Goal: Task Accomplishment & Management: Complete application form

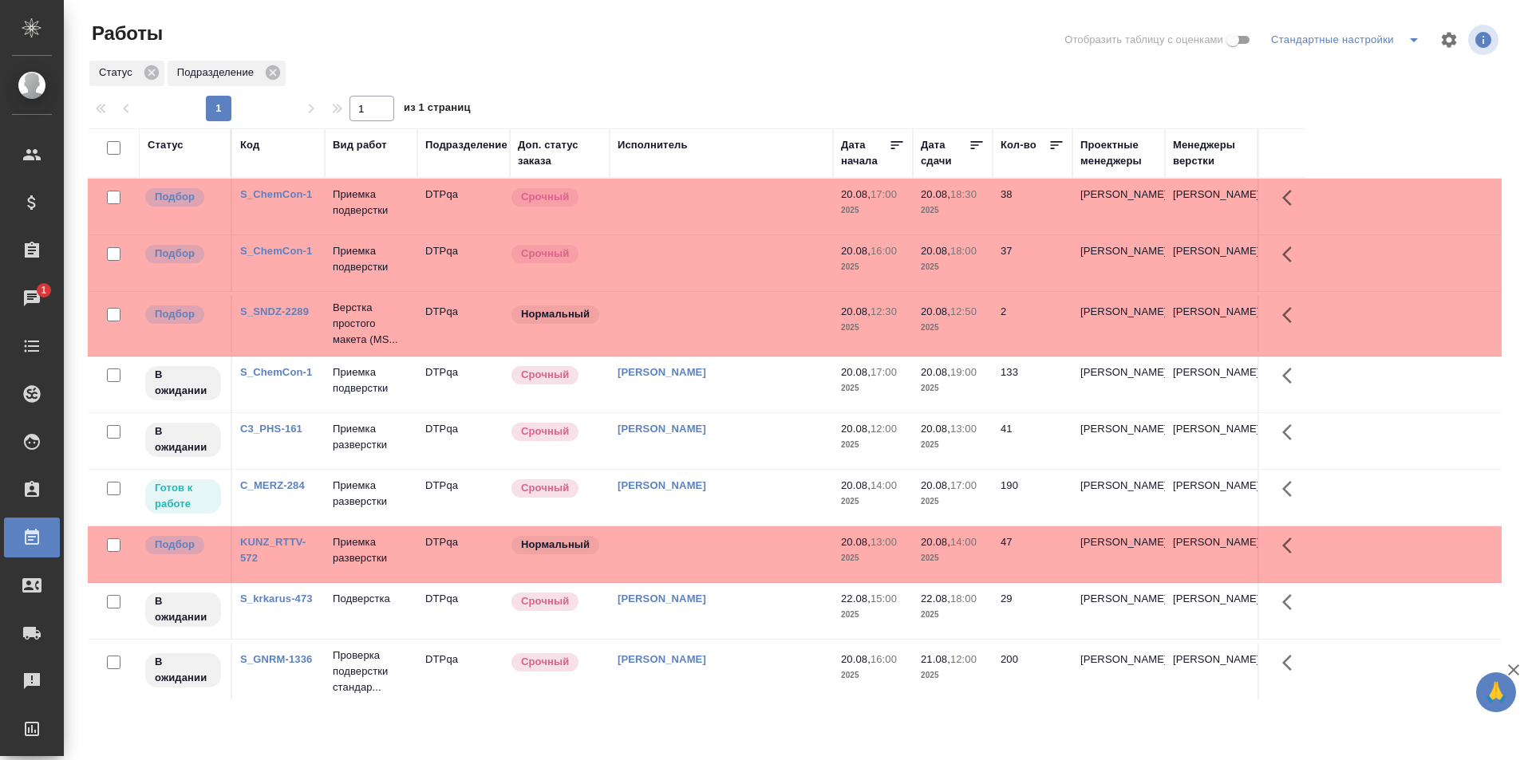
click at [760, 235] on td at bounding box center [721, 207] width 223 height 56
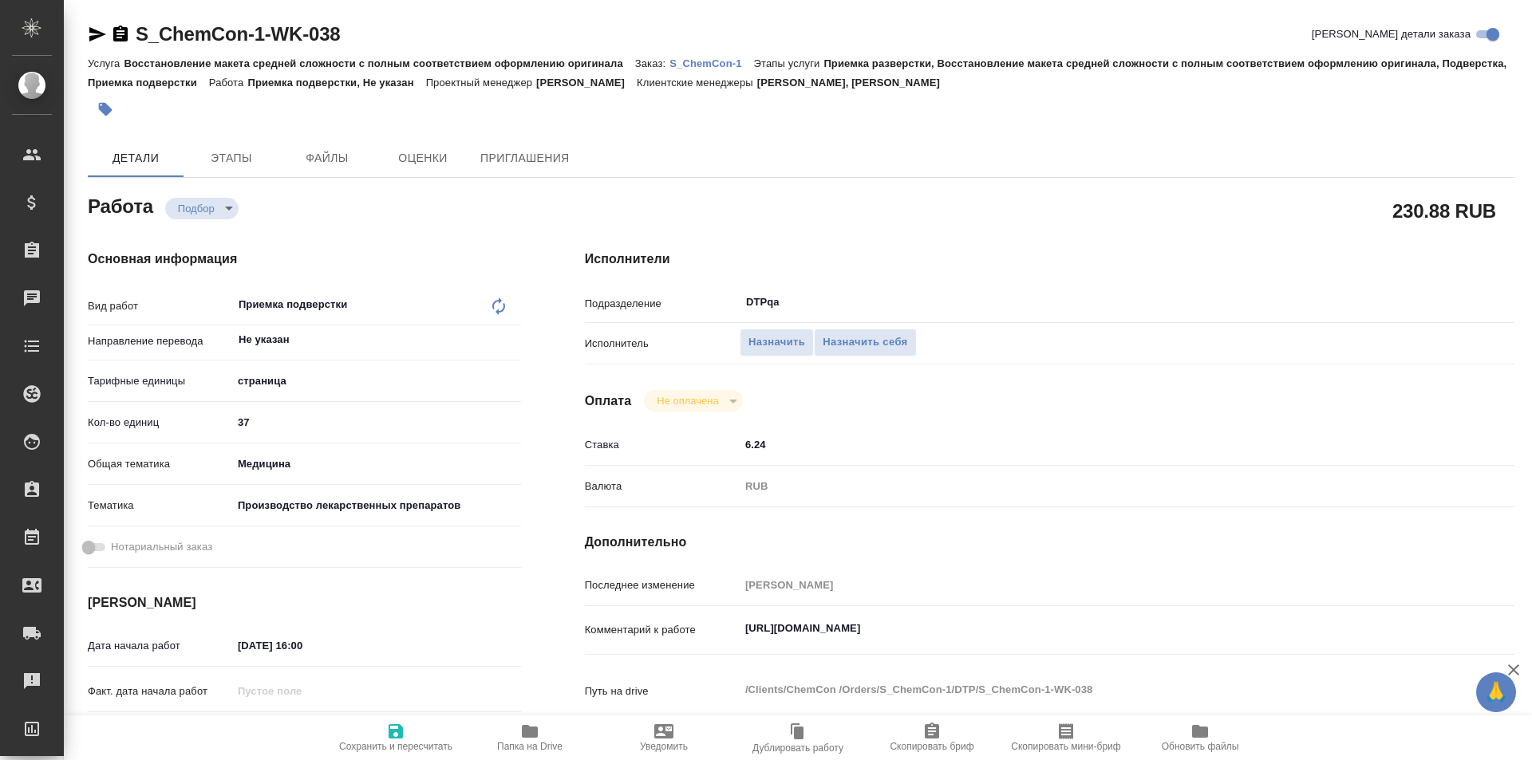
type textarea "x"
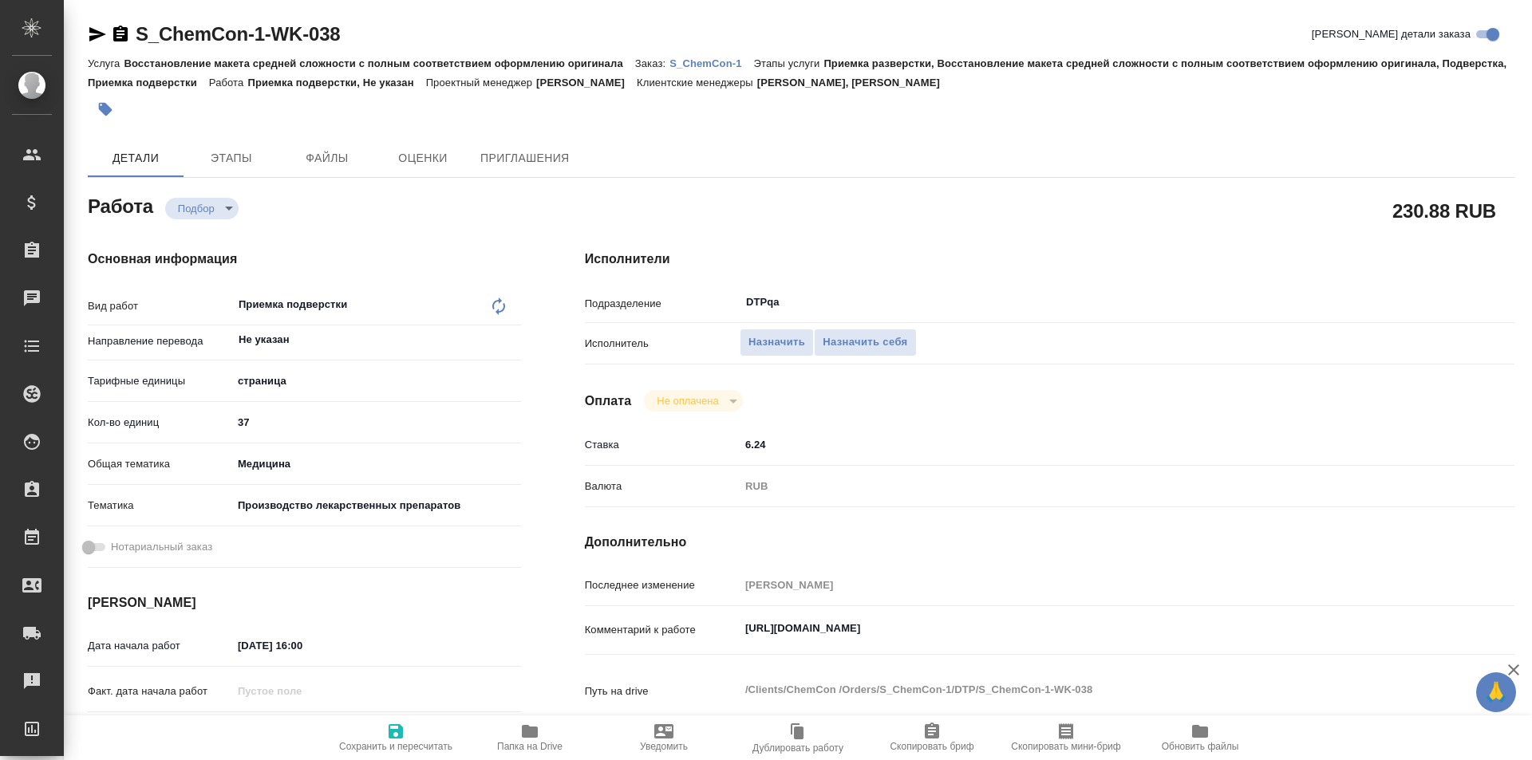
type textarea "x"
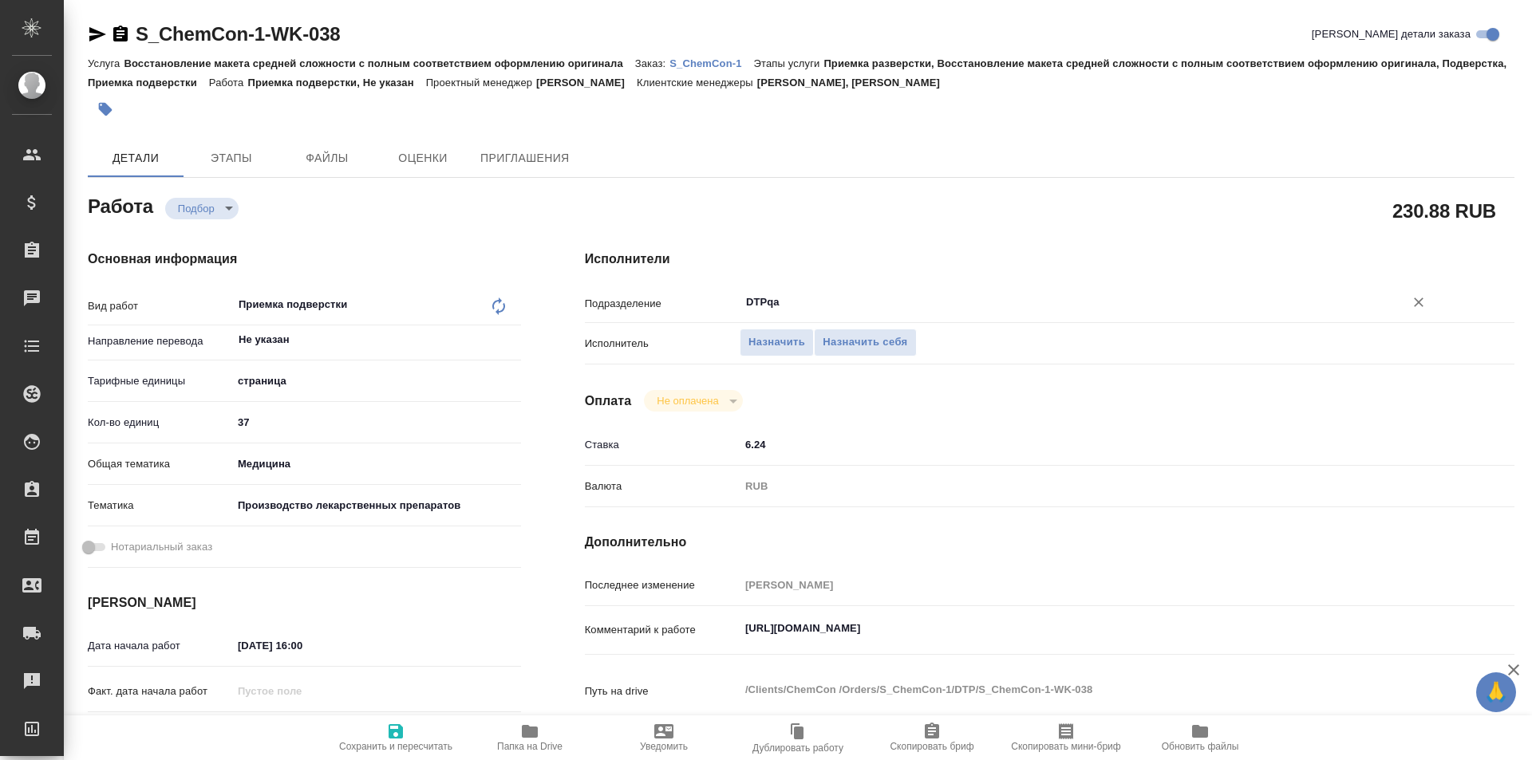
type textarea "x"
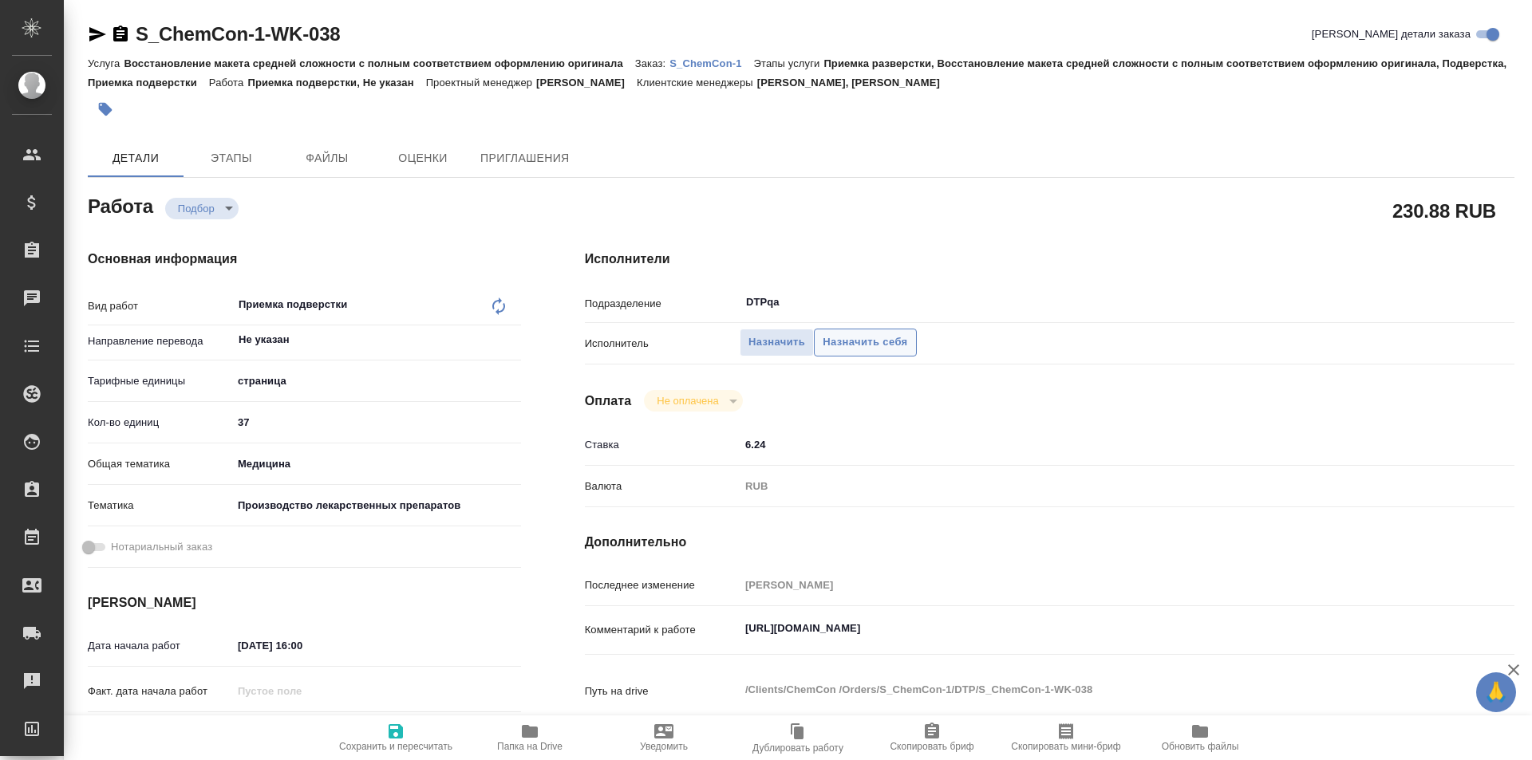
type textarea "x"
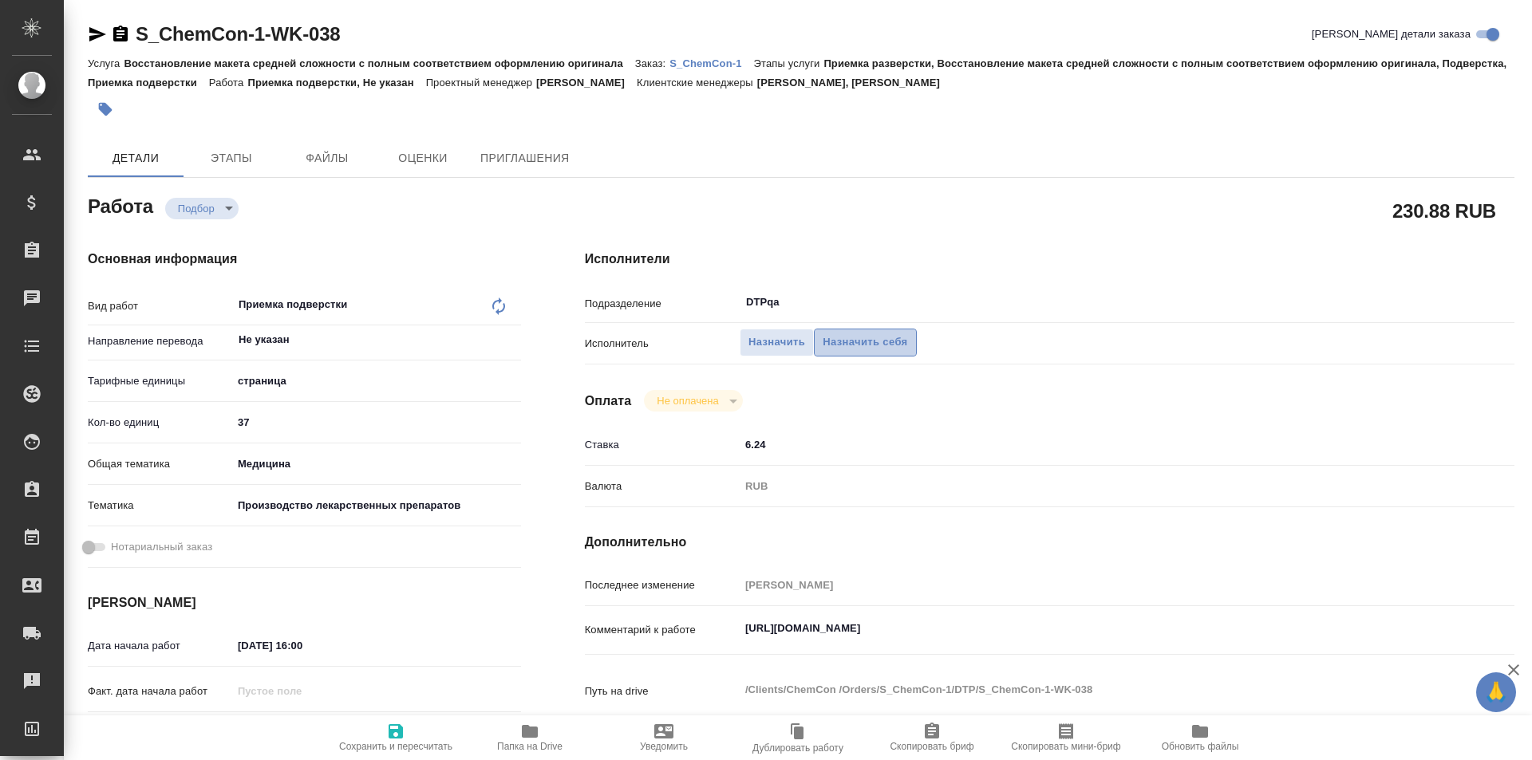
click at [859, 340] on span "Назначить себя" at bounding box center [865, 342] width 85 height 18
type textarea "x"
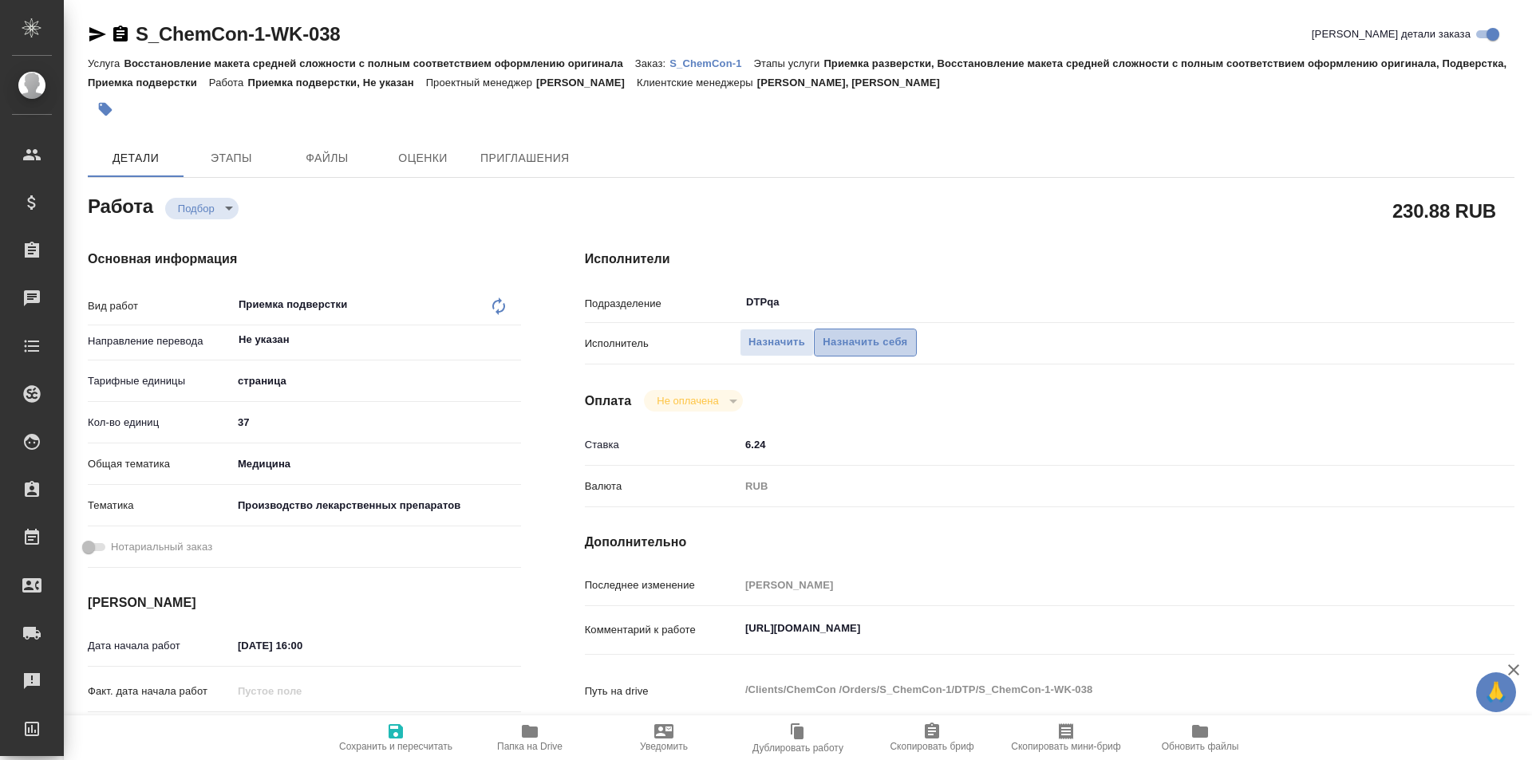
type textarea "x"
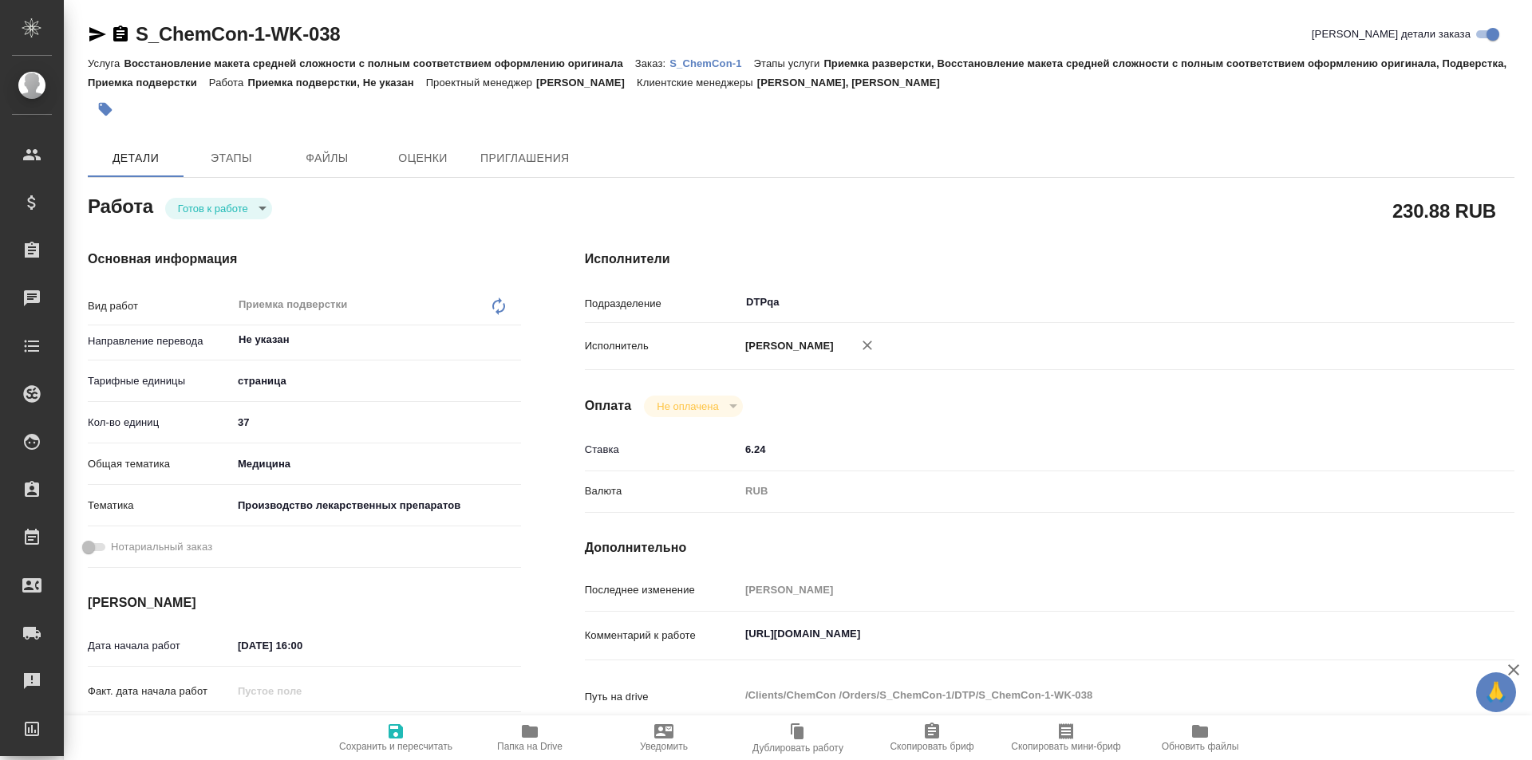
type textarea "x"
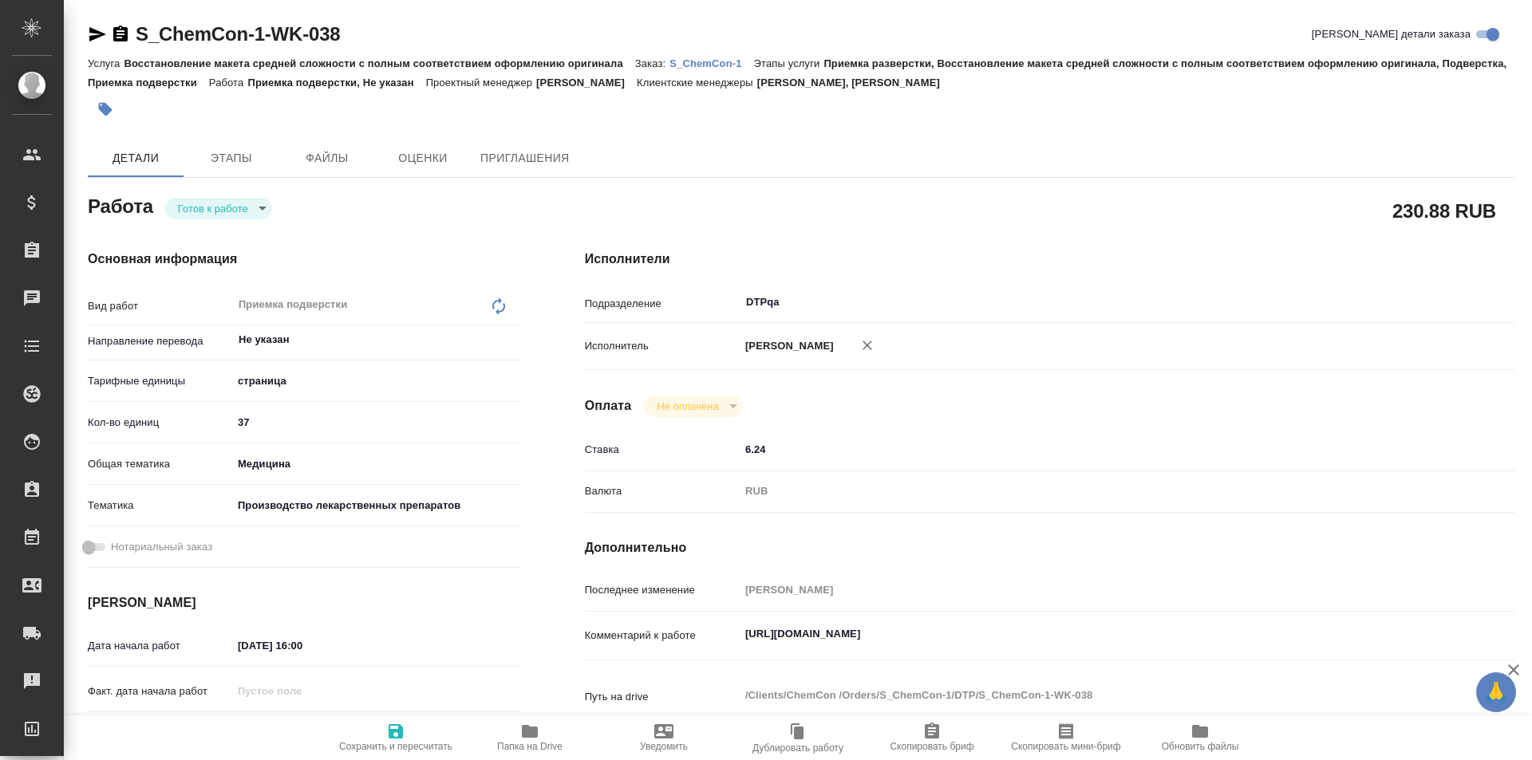
type textarea "x"
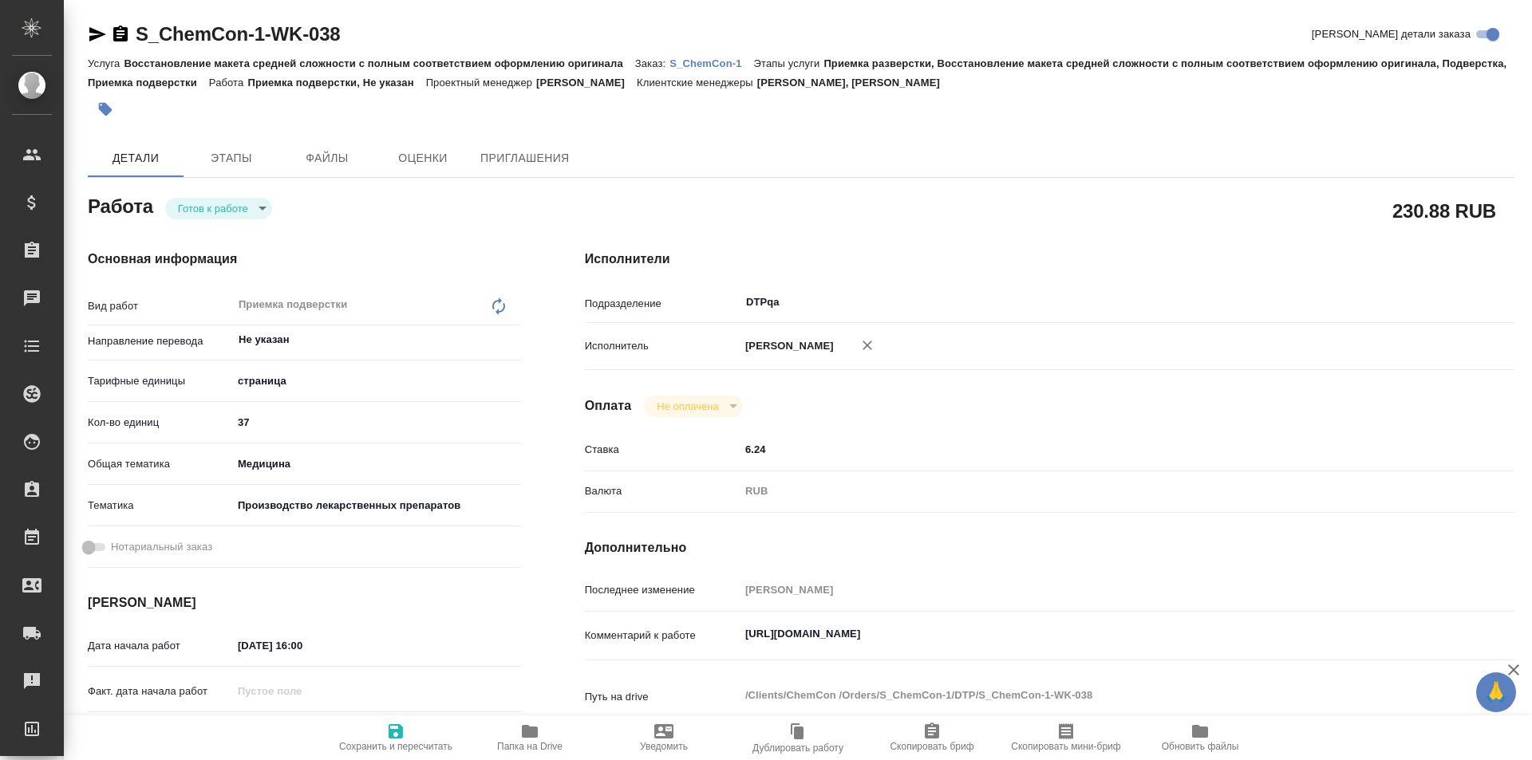
type textarea "x"
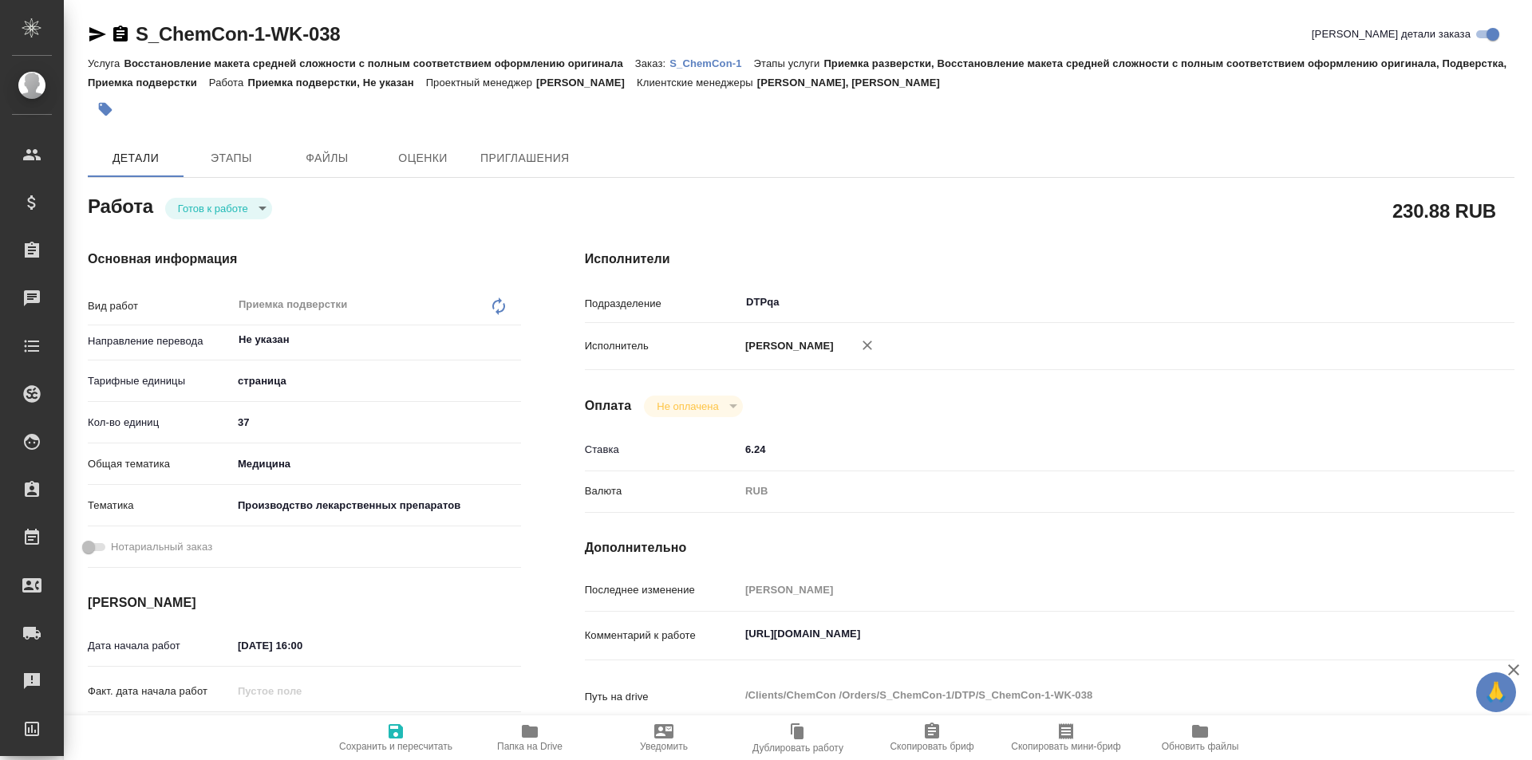
type textarea "x"
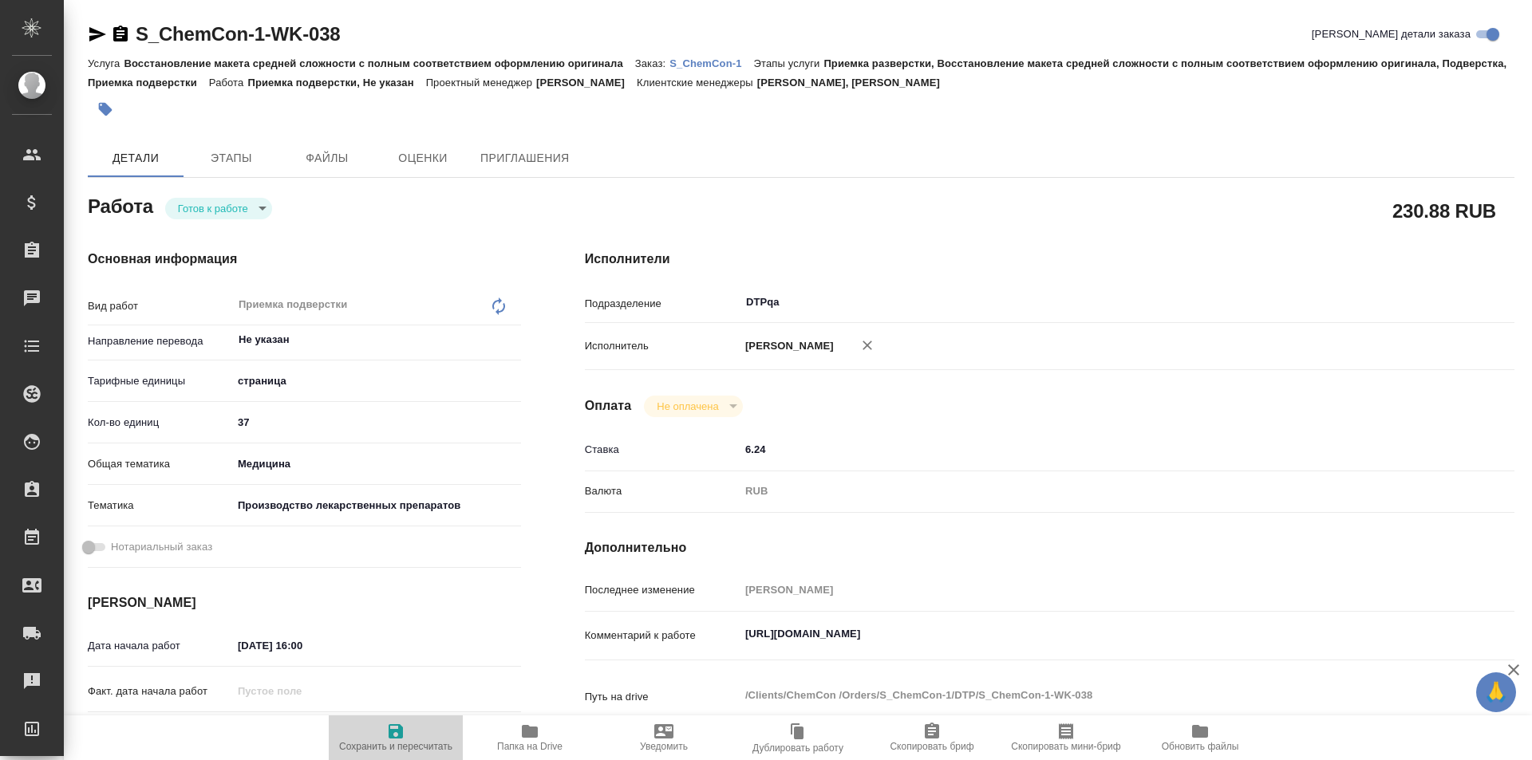
click at [405, 735] on span "Сохранить и пересчитать" at bounding box center [395, 737] width 115 height 30
type textarea "x"
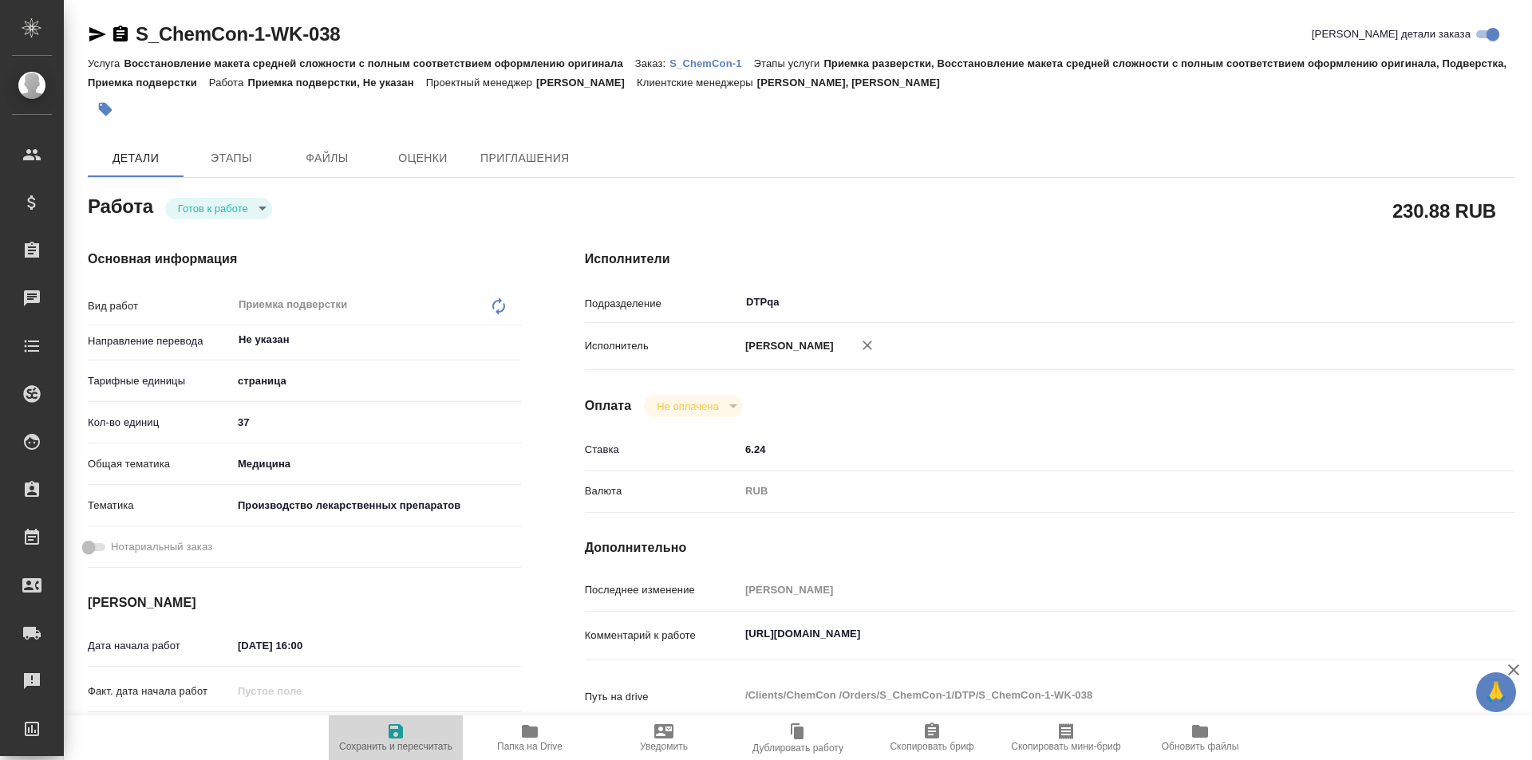
type textarea "x"
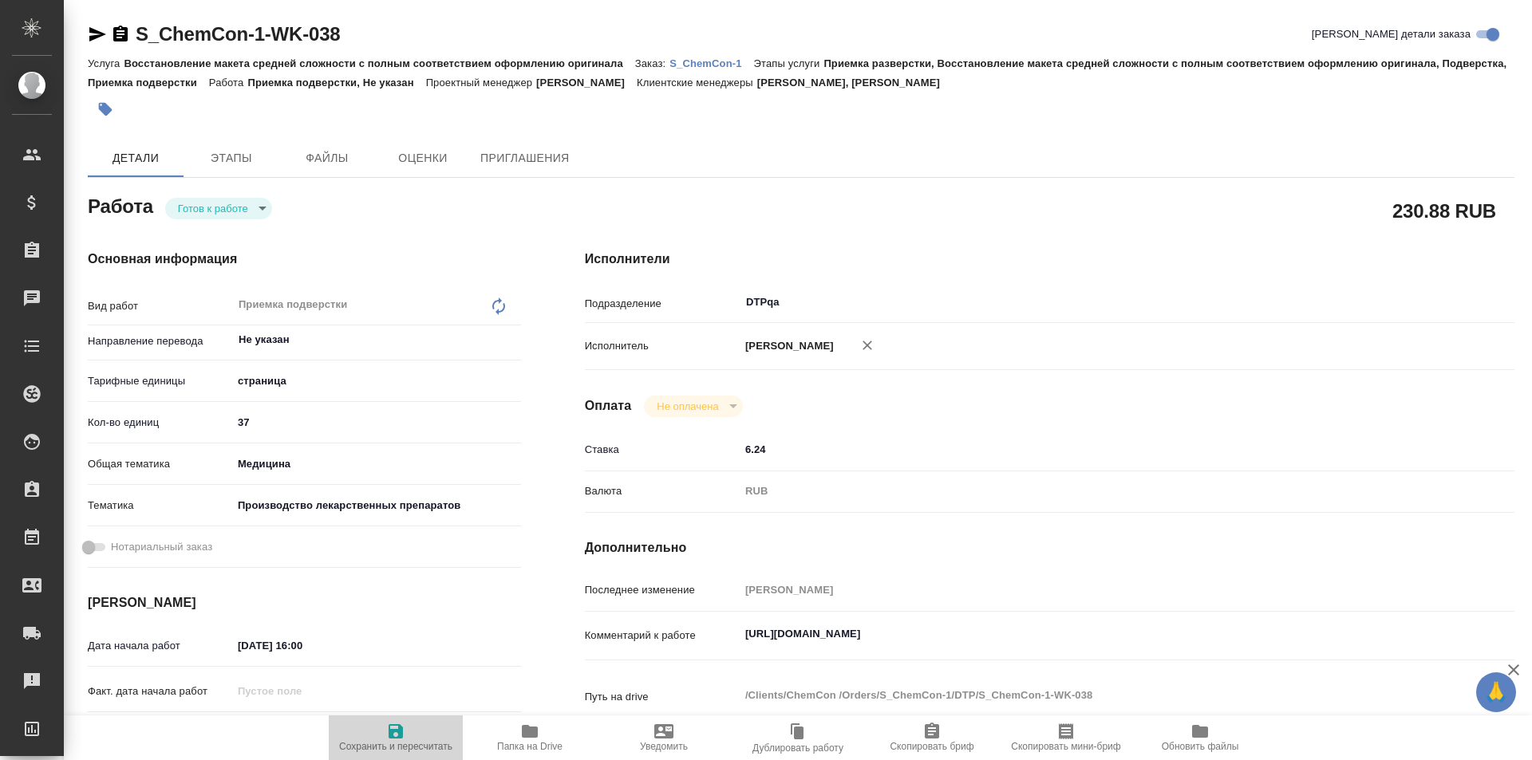
type textarea "x"
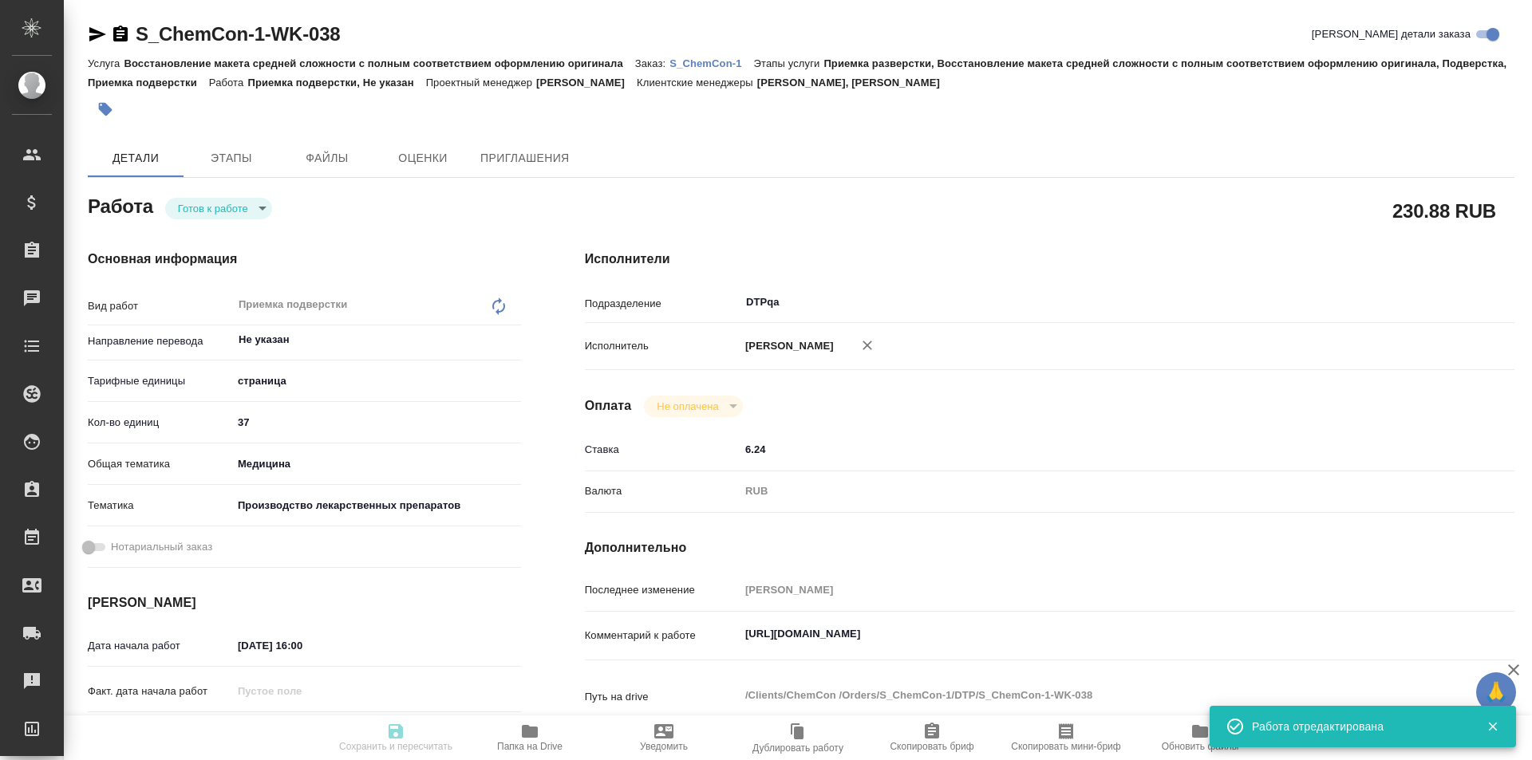
type textarea "x"
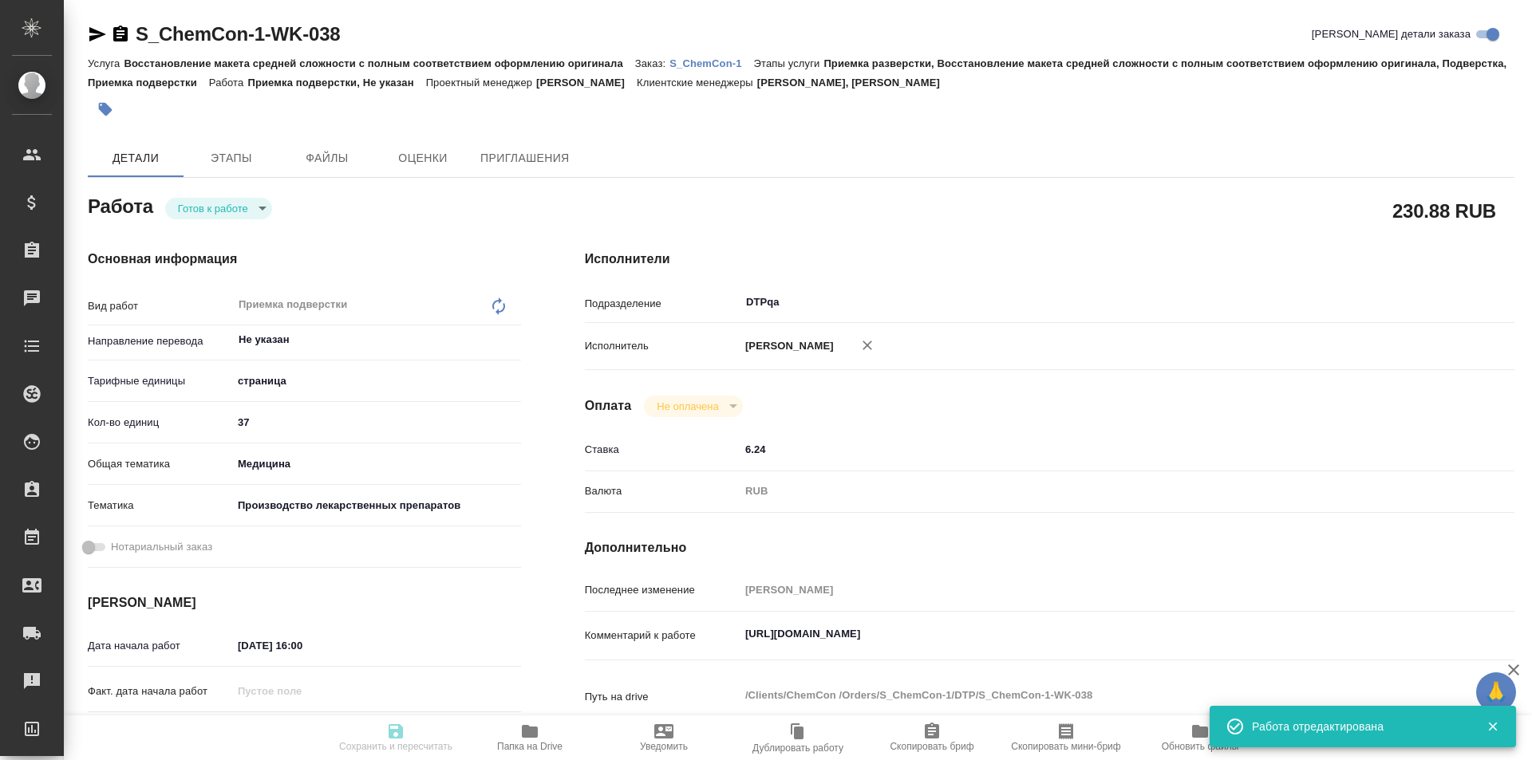
type input "readyForWork"
type textarea "Приемка подверстки"
type textarea "x"
type input "Не указан"
type input "5a8b1489cc6b4906c91bfdb2"
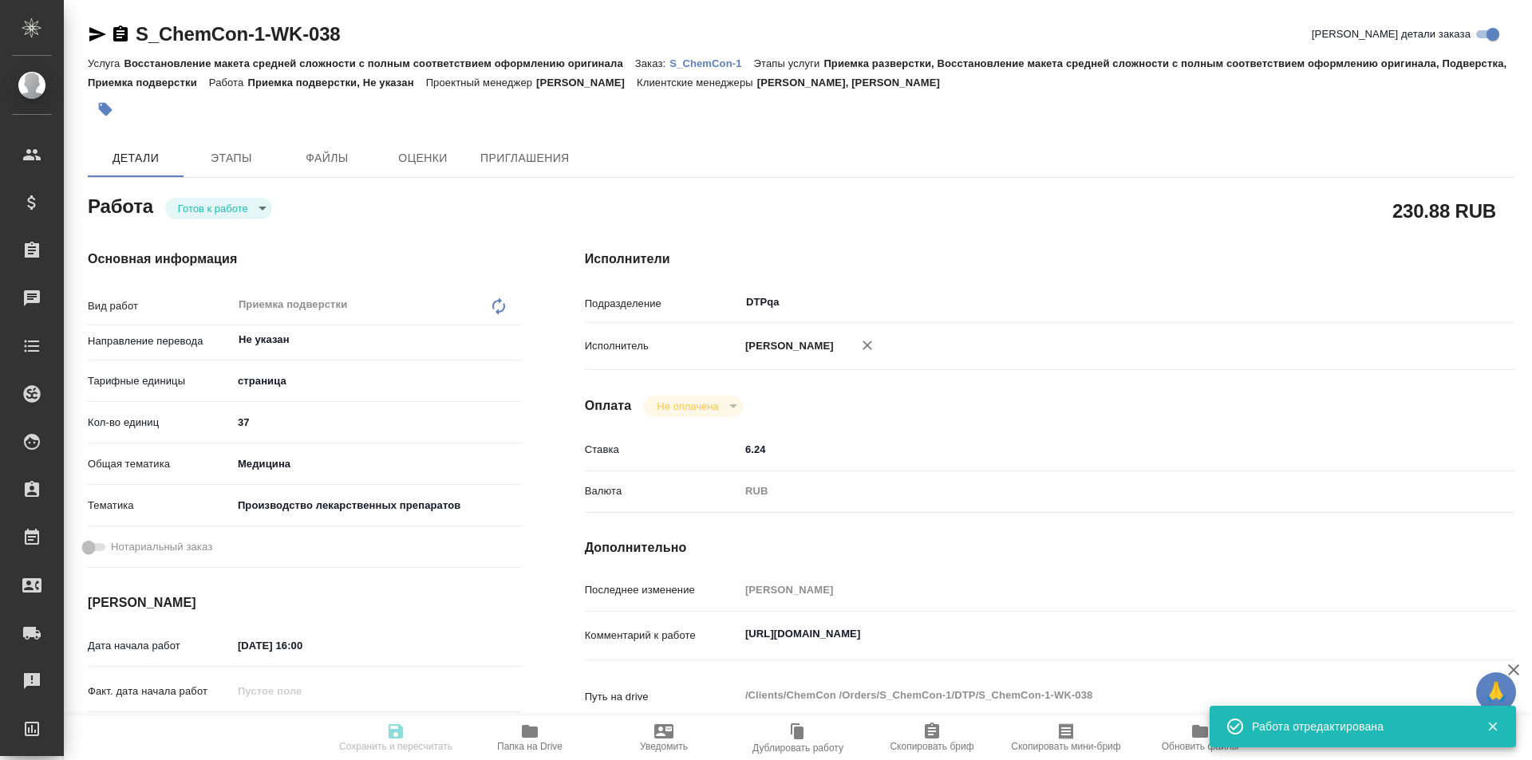
type input "37"
type input "med"
type input "614982fec5ecbb70f805293f"
type input "[DATE] 16:00"
type input "[DATE] 18:00"
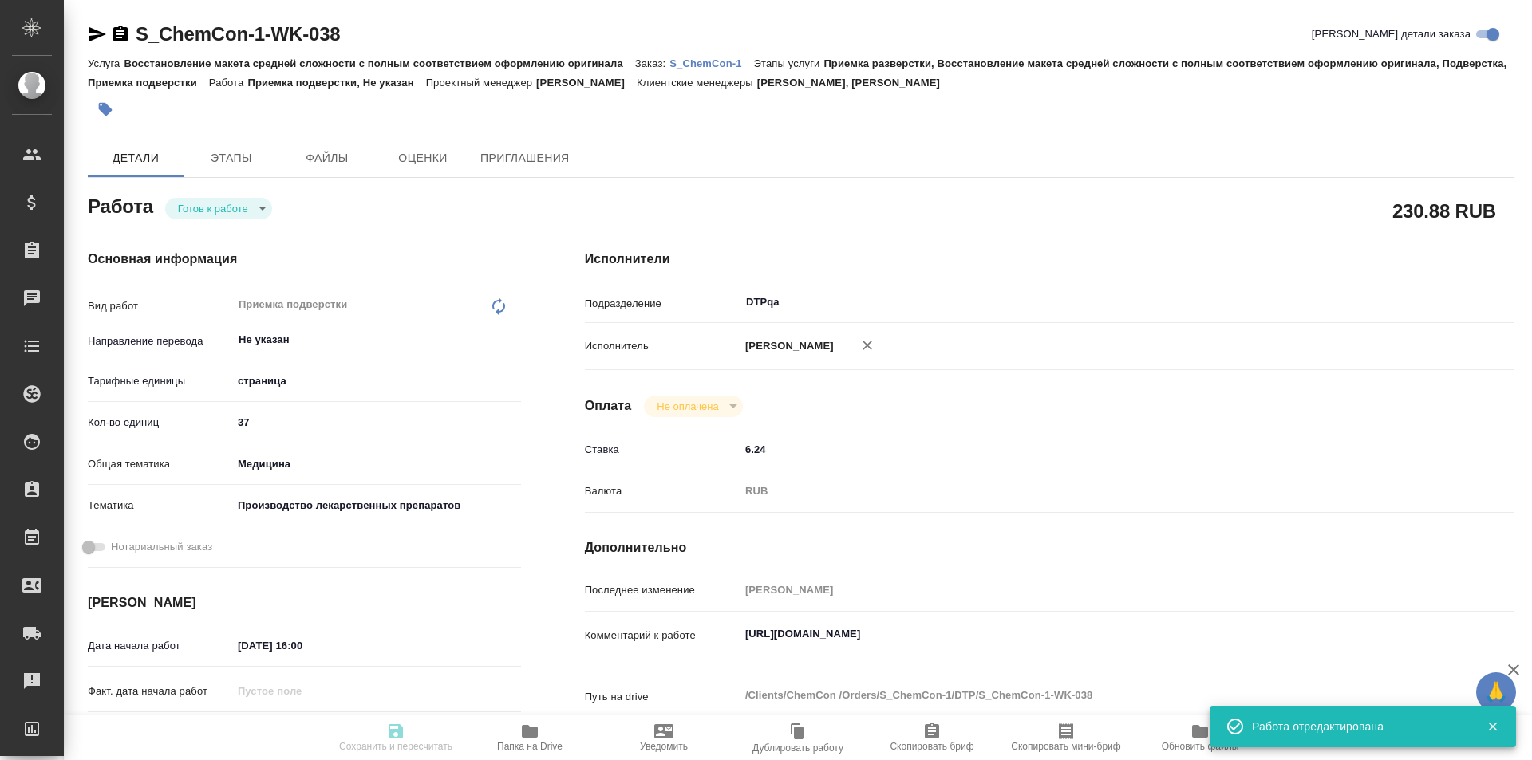
type input "[DATE] 20:00"
type input "DTPqa"
type input "notPayed"
type input "6.24"
type input "RUB"
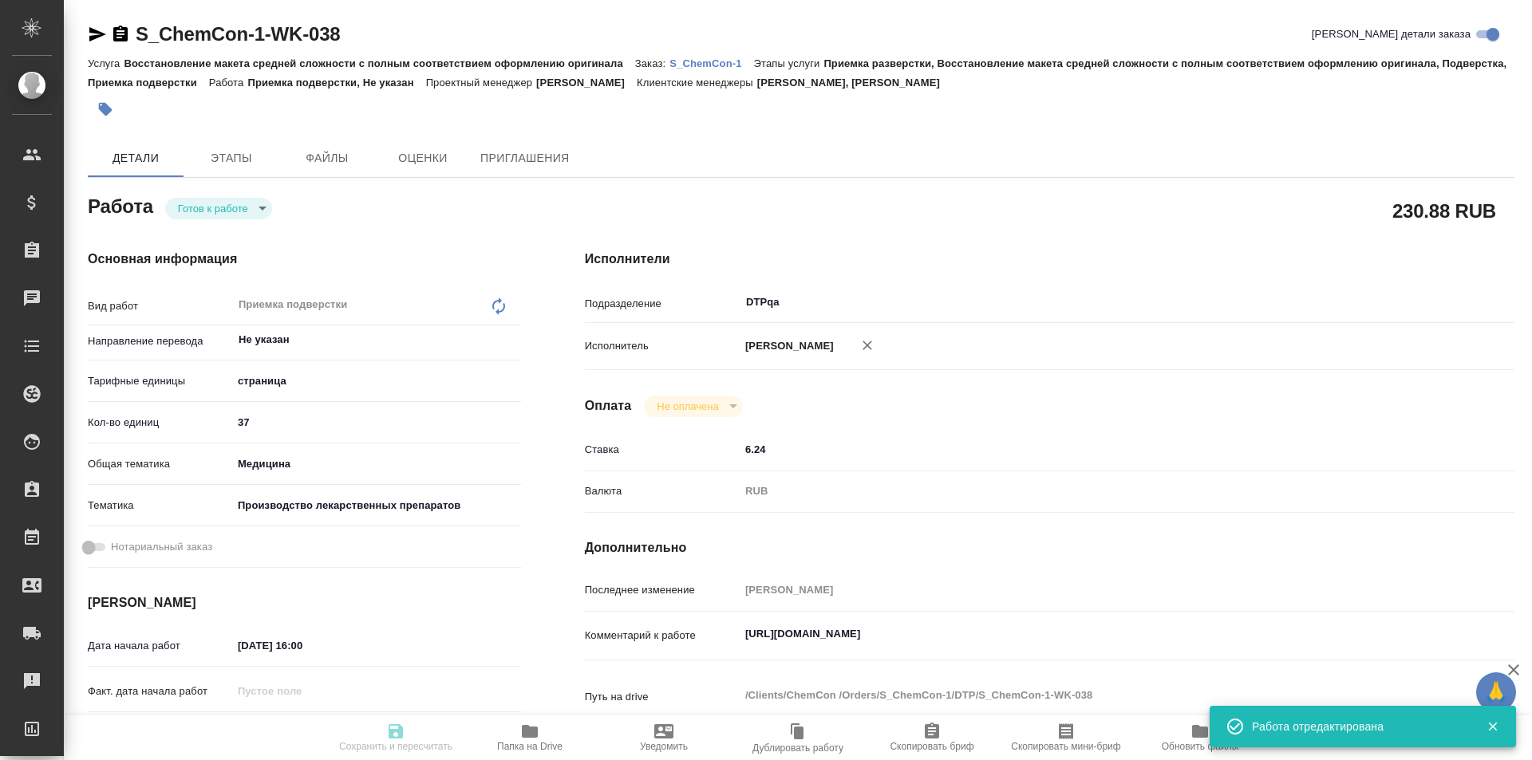
type input "[PERSON_NAME]"
type textarea "[URL][DOMAIN_NAME]"
type textarea "x"
type textarea "/Clients/ChemCon /Orders/S_ChemCon-1/DTP/S_ChemCon-1-WK-038"
type textarea "x"
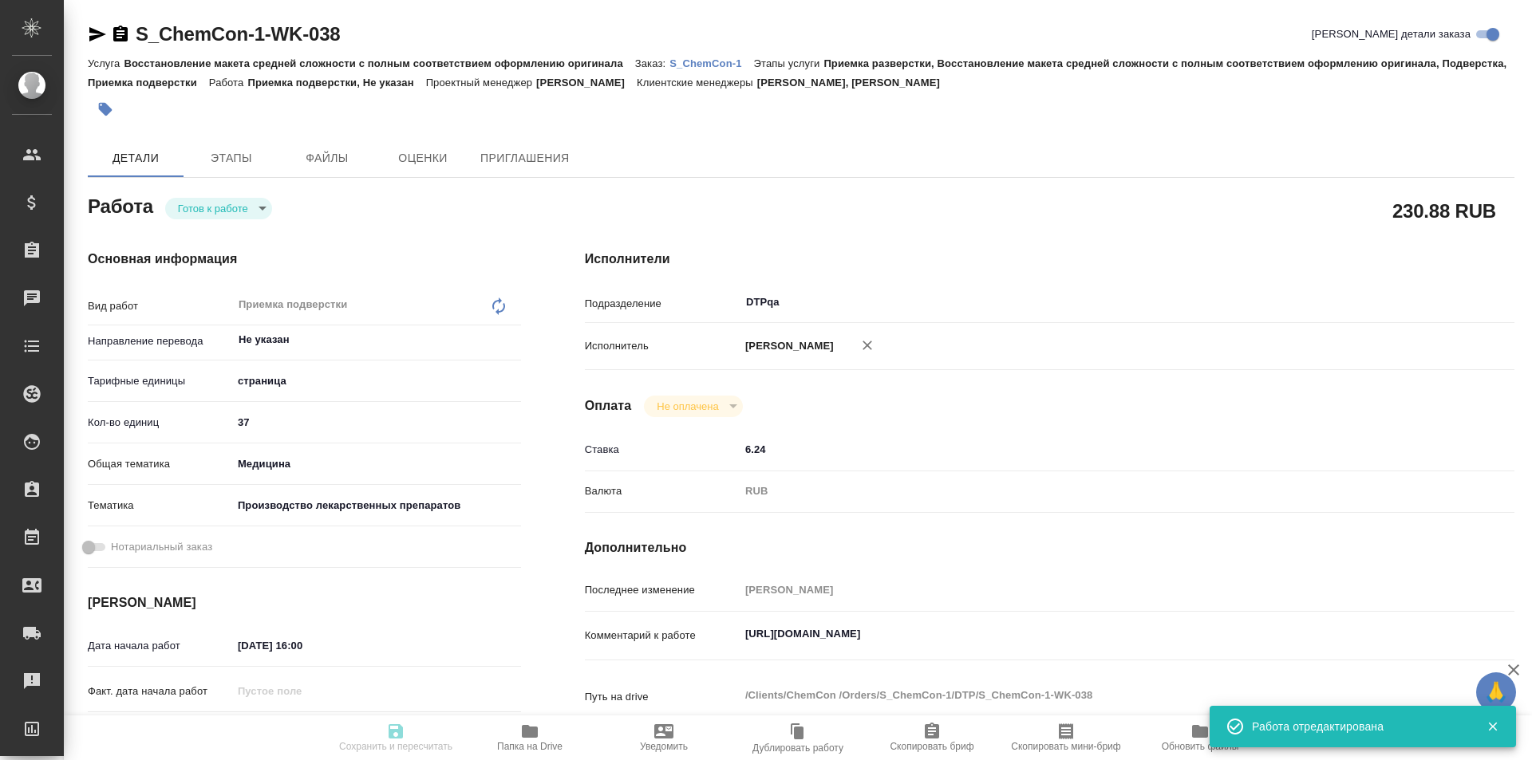
type input "S_ChemCon-1"
type input "Восстановление макета средней сложности с полным соответствием оформлению ориги…"
type input "Приемка разверстки, Восстановление макета средней сложности с полным соответств…"
type input "[PERSON_NAME], [PERSON_NAME]"
type input "[PERSON_NAME]"
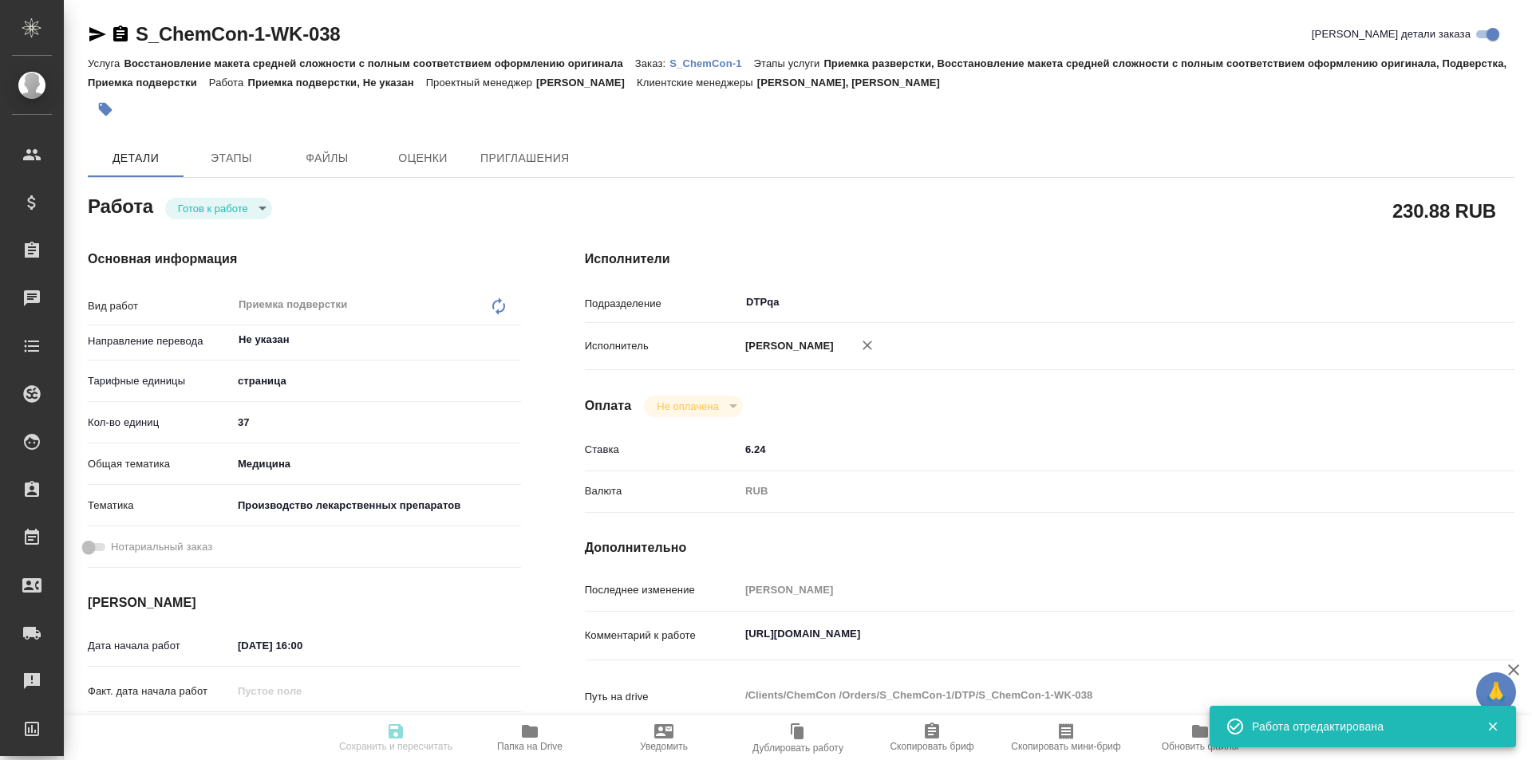
type input "/Clients/ChemCon /Orders/S_ChemCon-1"
type textarea "x"
type textarea "англ-рус нужно раз в неделю (по пятницам) описываться о ходе работ"
type textarea "x"
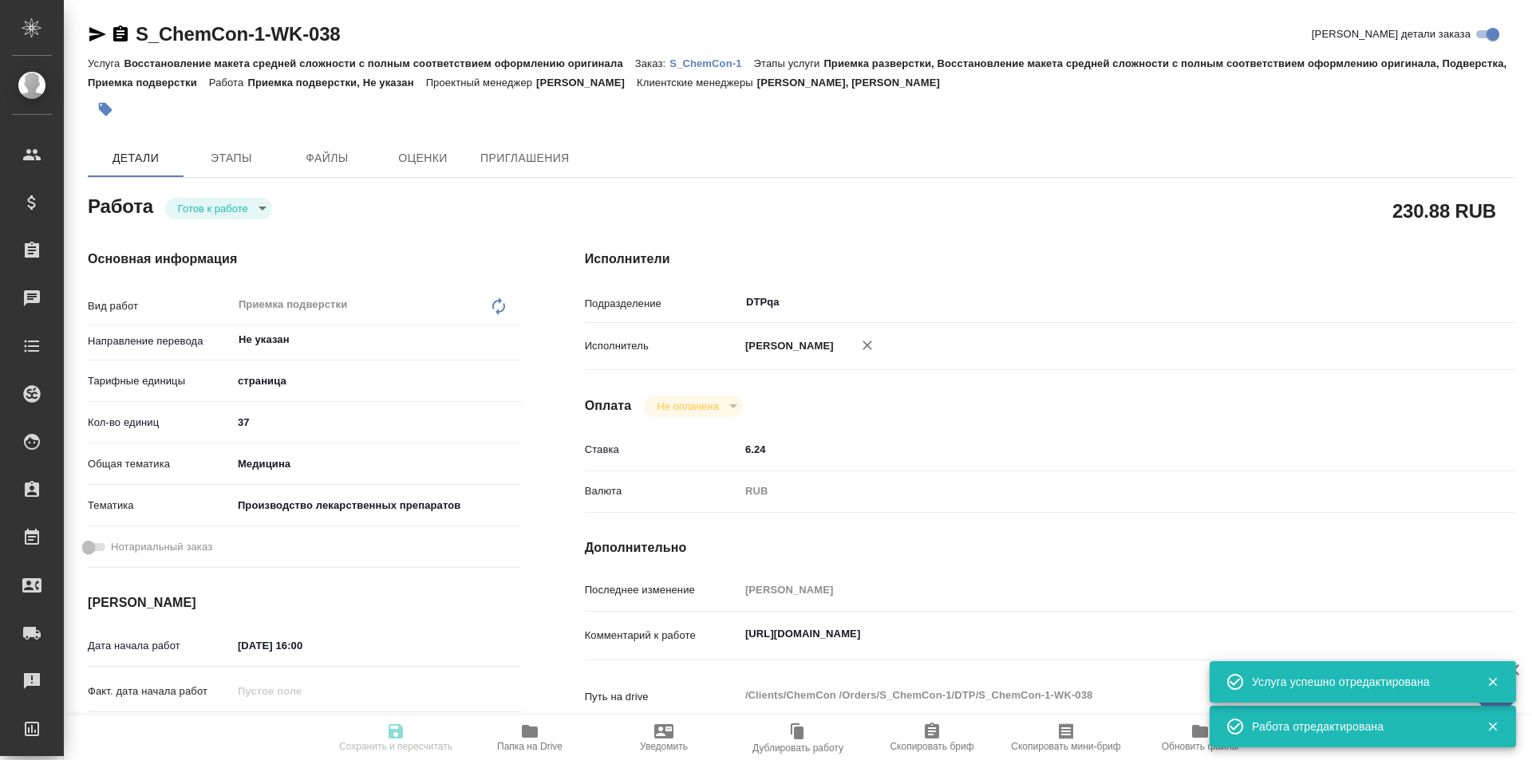
type textarea "x"
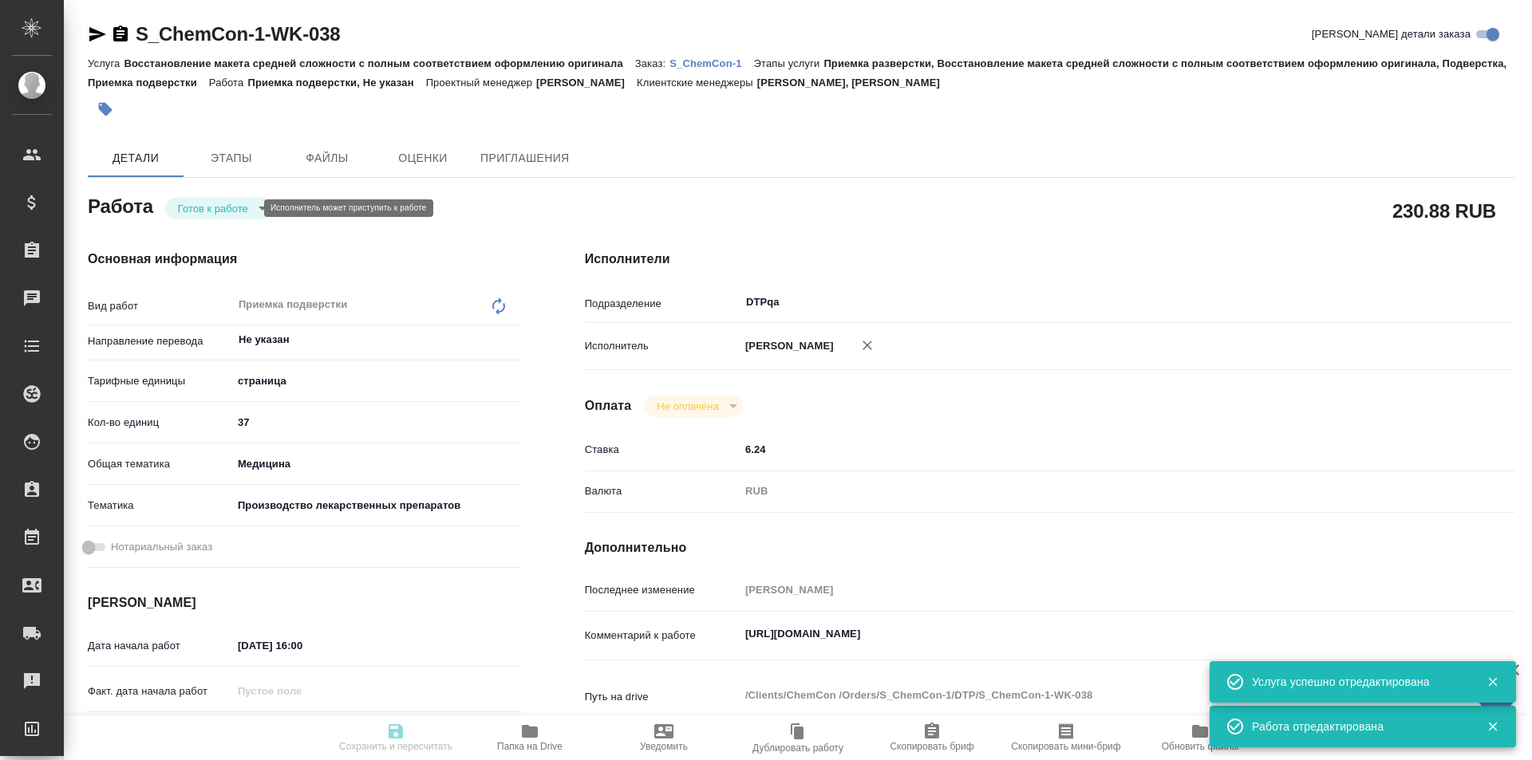
type textarea "x"
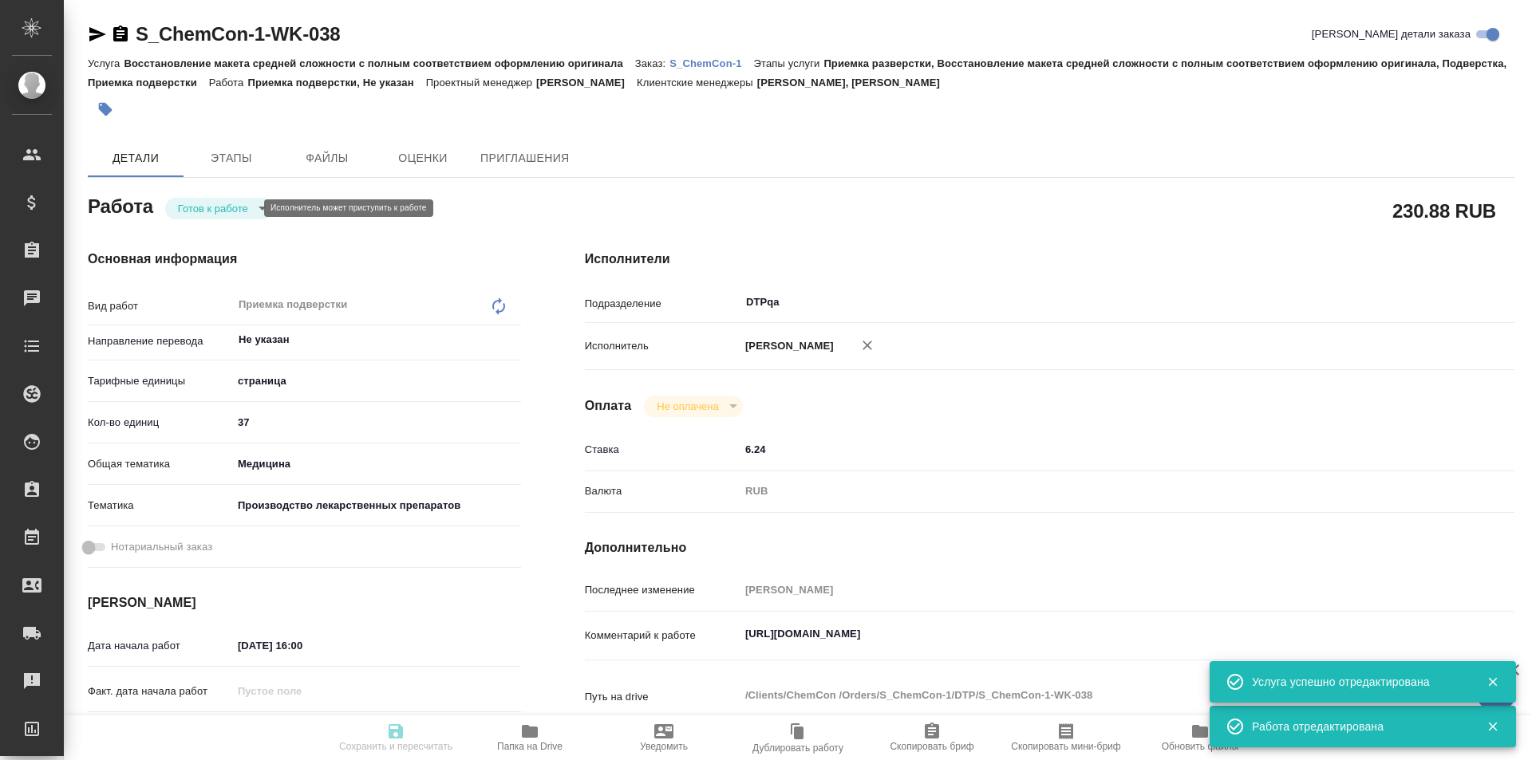
type textarea "x"
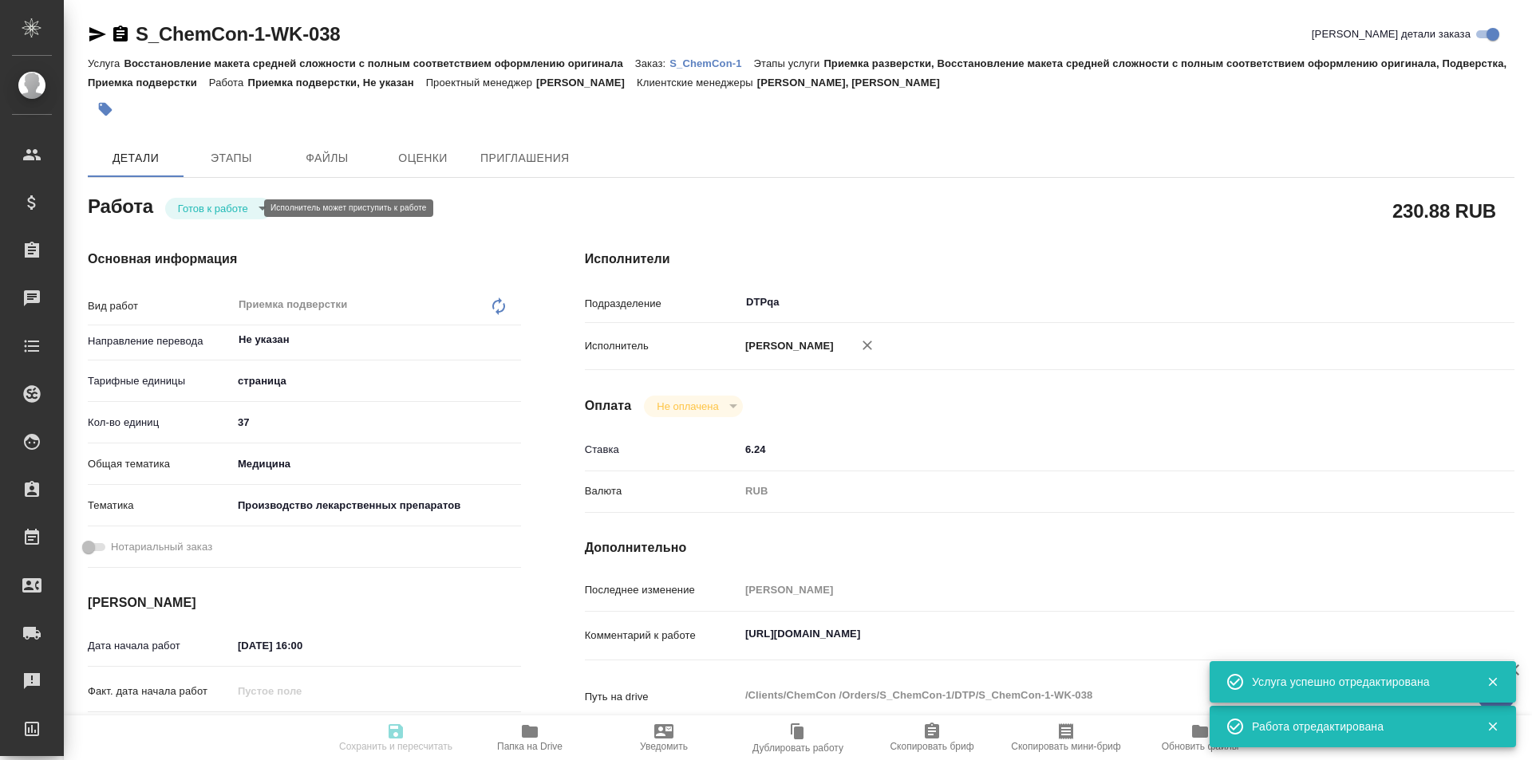
type textarea "x"
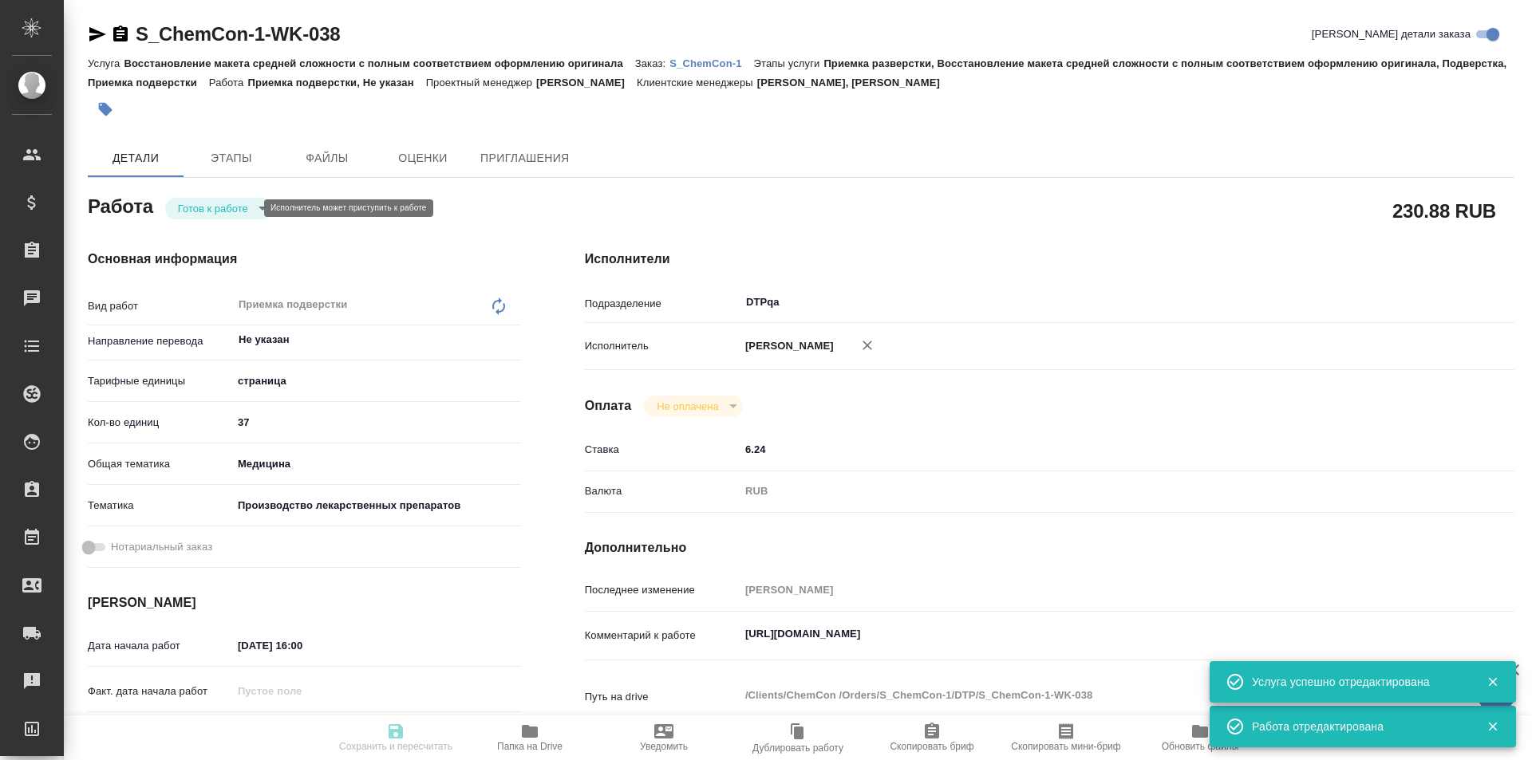
click at [243, 214] on body "🙏 .cls-1 fill:#fff; AWATERA Ismagilova [PERSON_NAME] Спецификации Заказы Чаты T…" at bounding box center [766, 380] width 1532 height 760
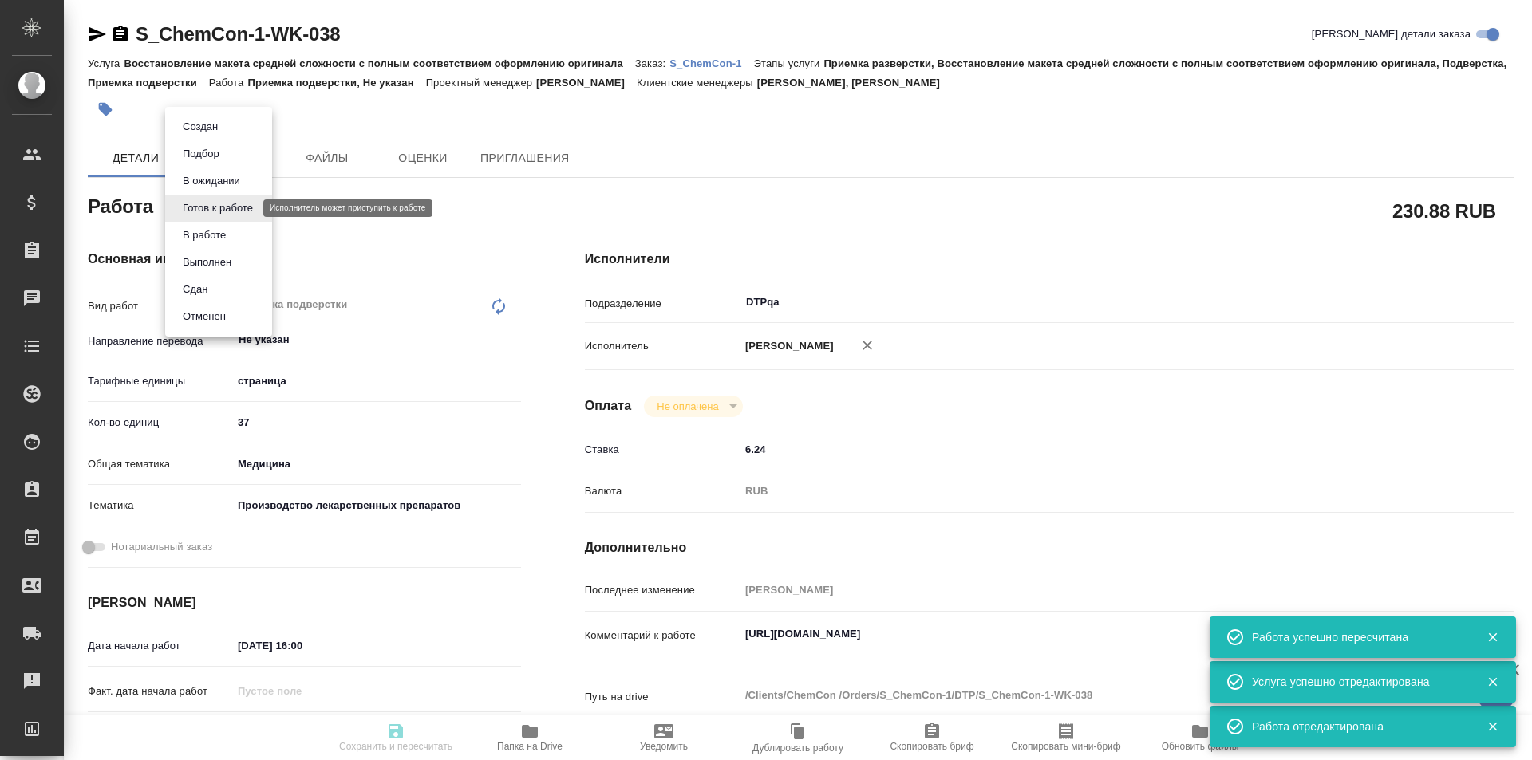
type input "readyForWork"
type textarea "Приемка подверстки"
type textarea "x"
type input "Не указан"
type input "5a8b1489cc6b4906c91bfdb2"
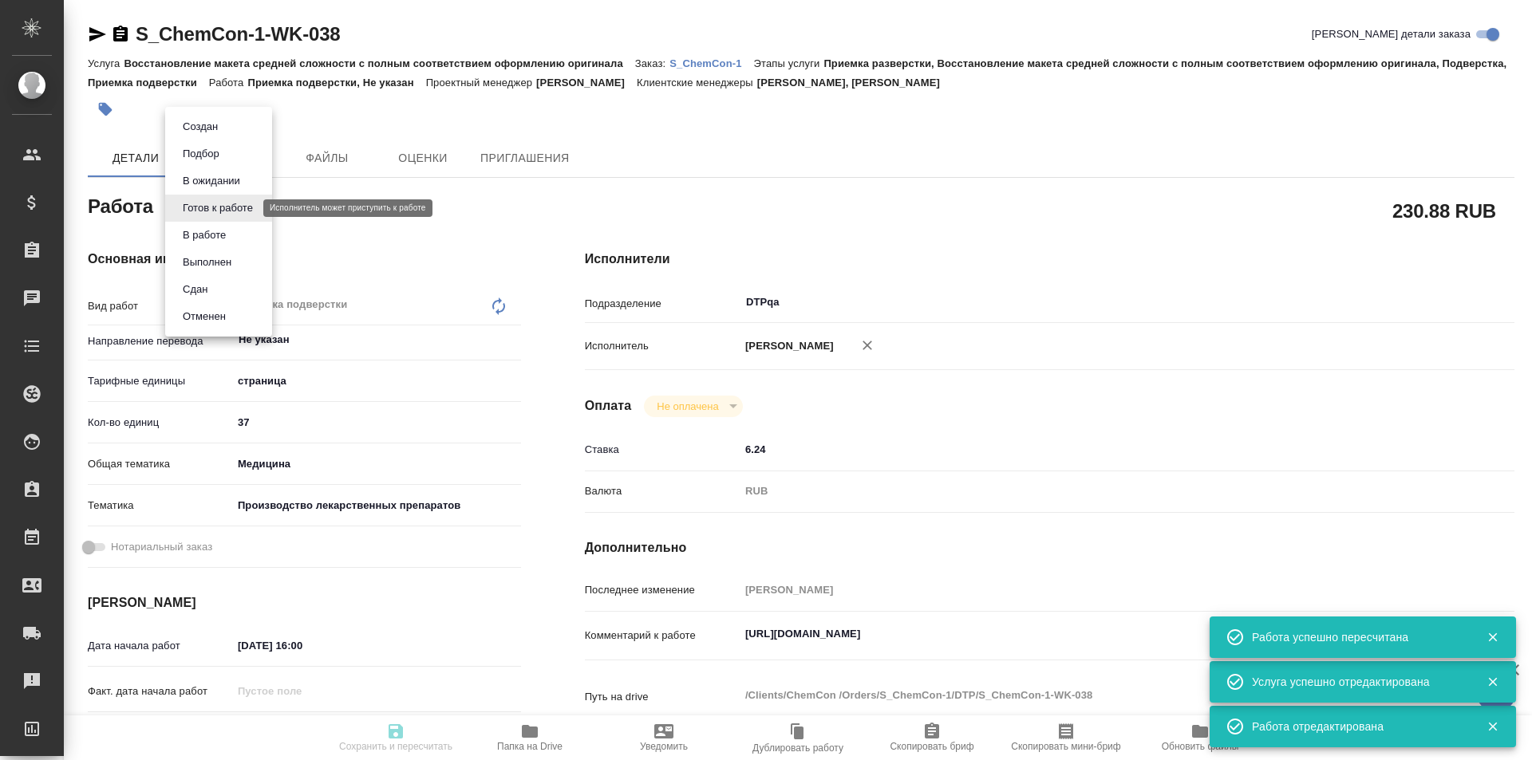
type input "37"
type input "med"
type input "614982fec5ecbb70f805293f"
type input "[DATE] 16:00"
type input "[DATE] 18:00"
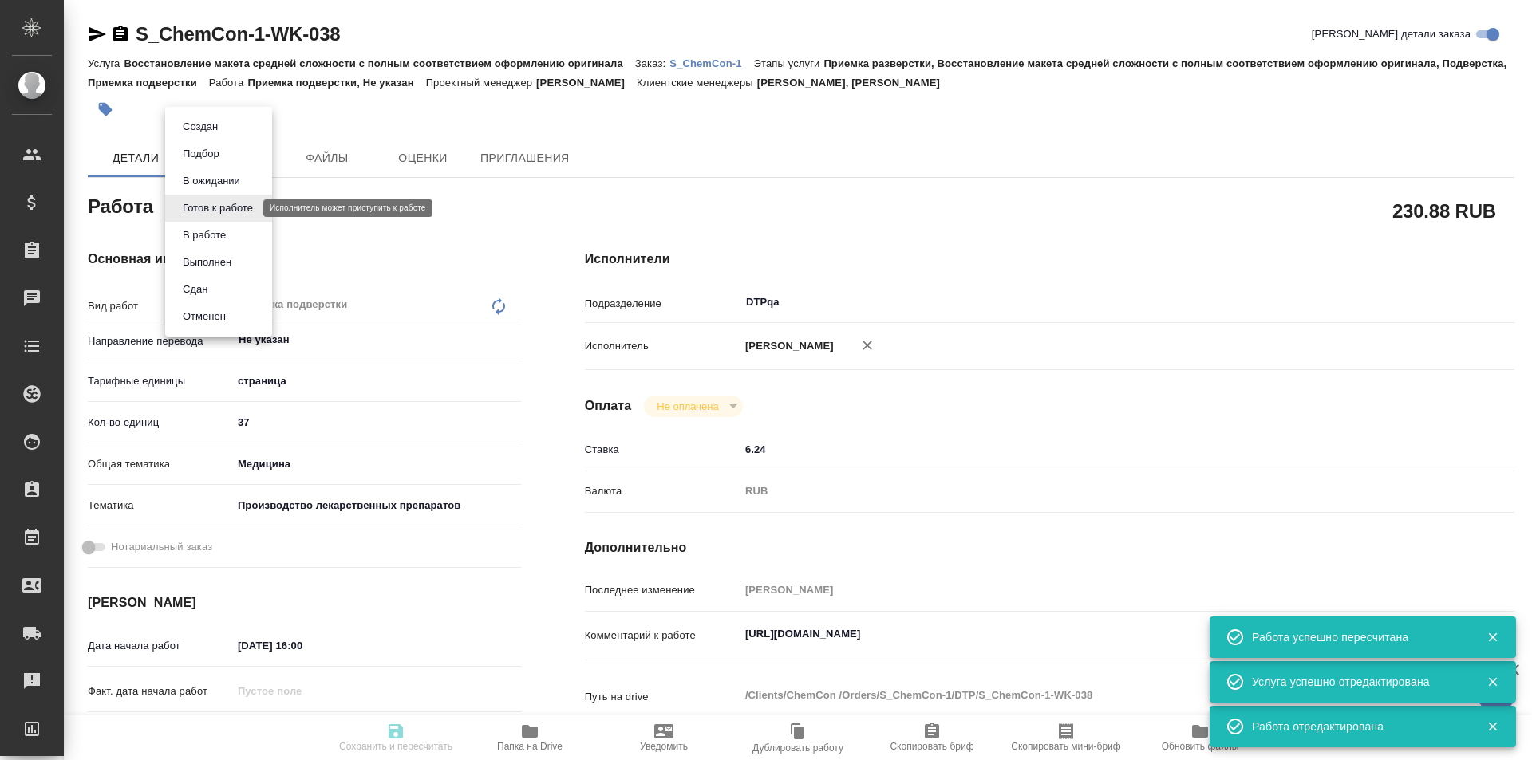
type input "[DATE] 20:00"
type input "DTPqa"
type input "notPayed"
type input "6.24"
type input "RUB"
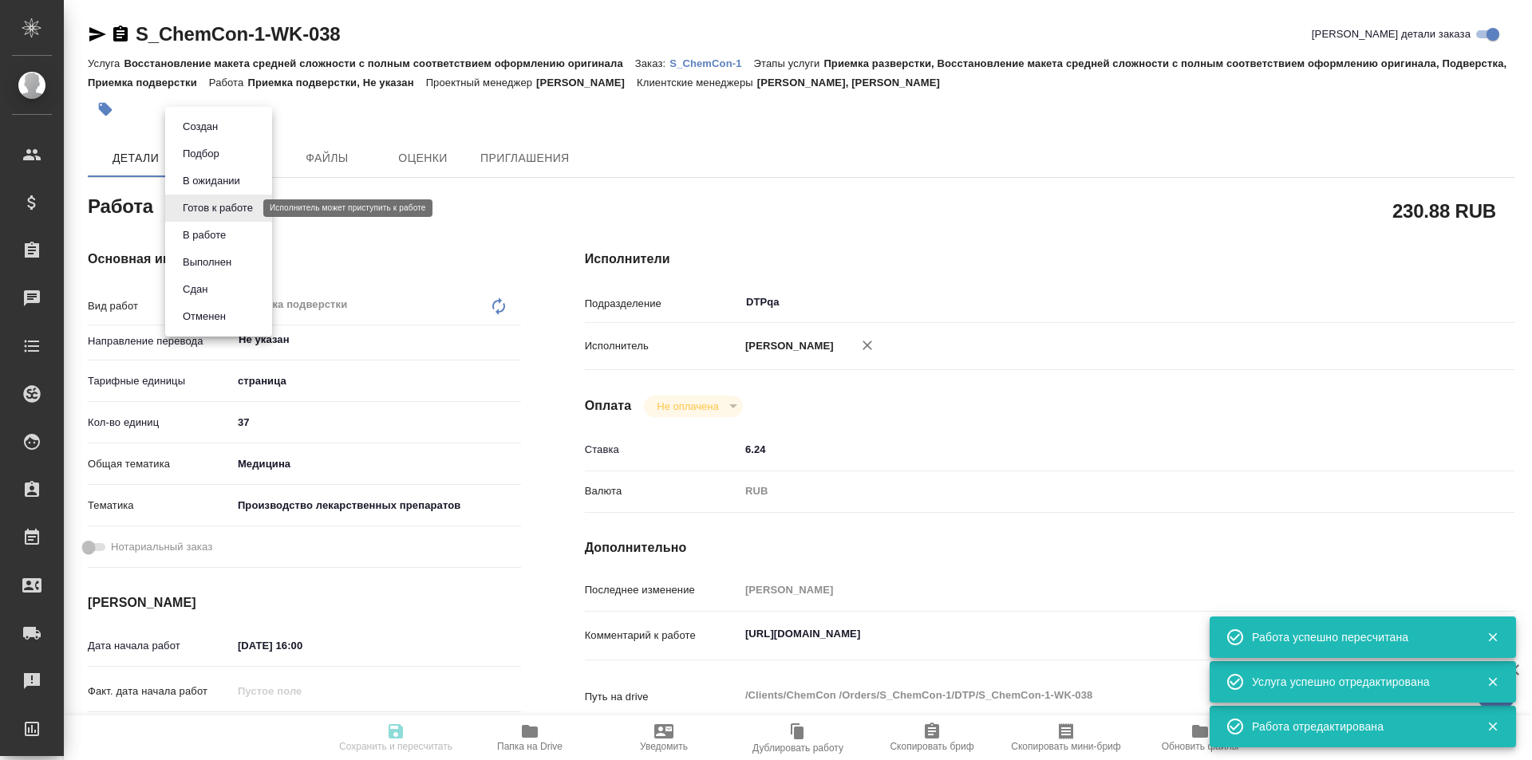
type input "[PERSON_NAME]"
type textarea "[URL][DOMAIN_NAME]"
type textarea "x"
type textarea "/Clients/ChemCon /Orders/S_ChemCon-1/DTP/S_ChemCon-1-WK-038"
type textarea "x"
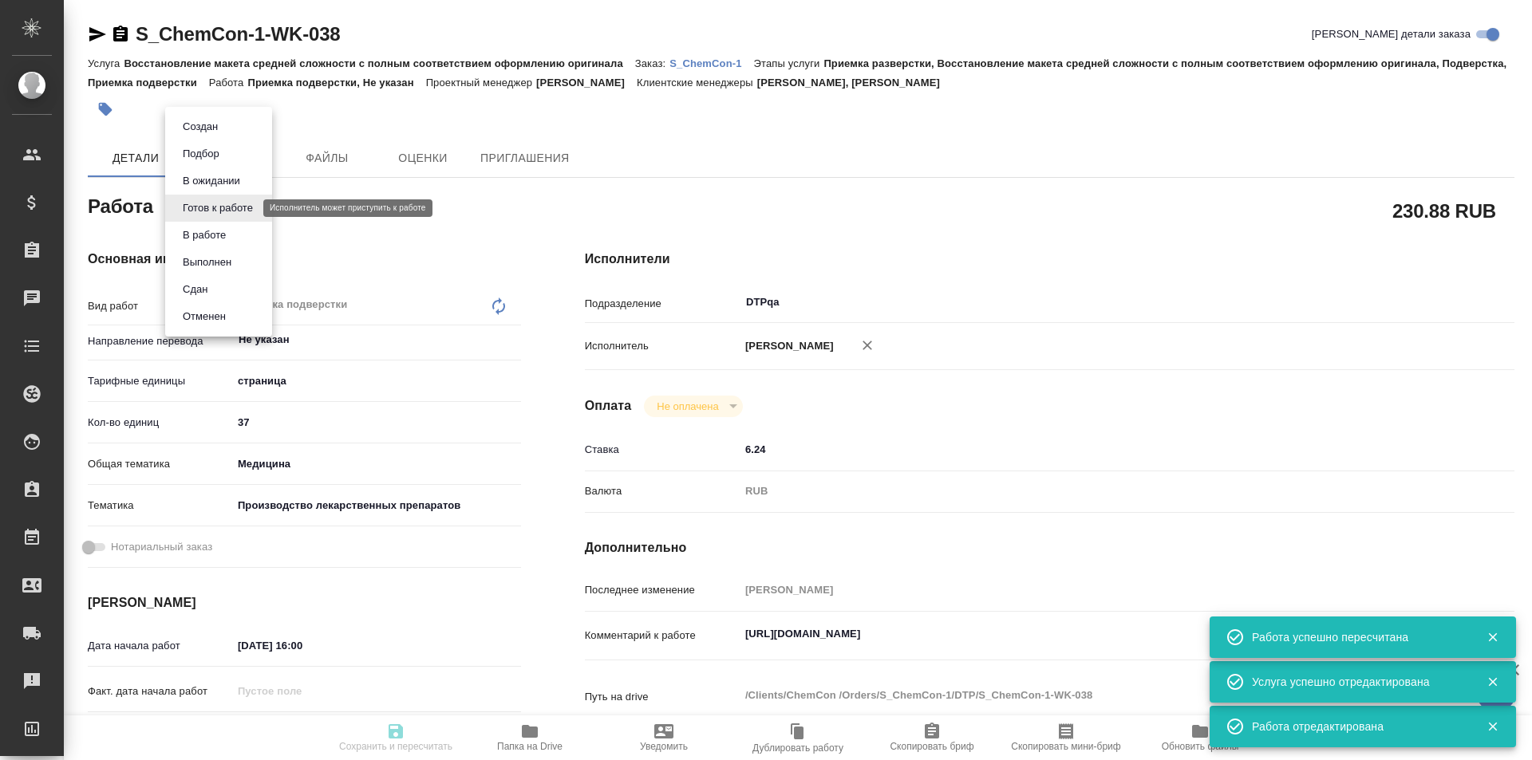
type input "S_ChemCon-1"
type input "Восстановление макета средней сложности с полным соответствием оформлению ориги…"
type input "Приемка разверстки, Восстановление макета средней сложности с полным соответств…"
type input "[PERSON_NAME], [PERSON_NAME]"
type input "[PERSON_NAME]"
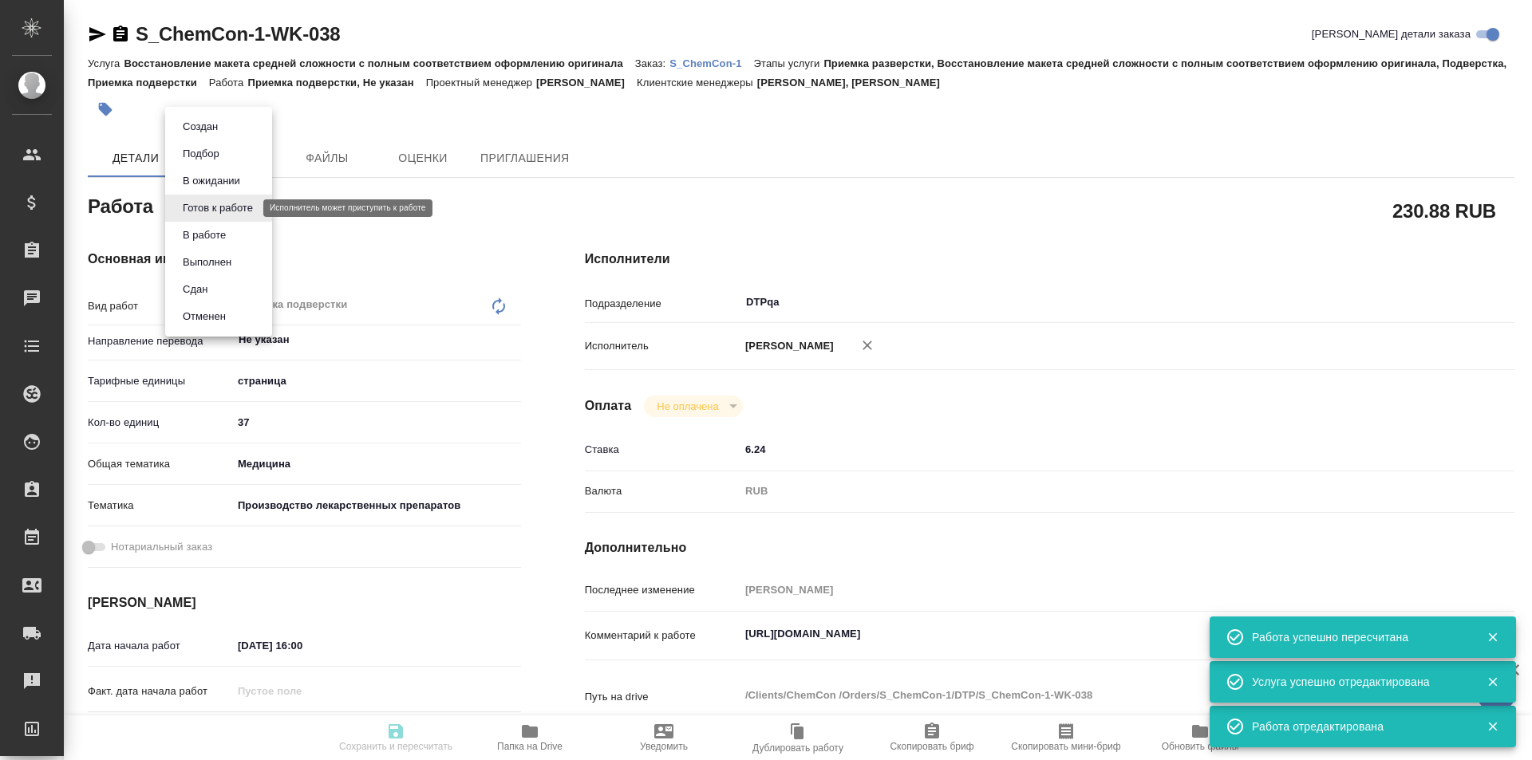
type input "/Clients/ChemCon /Orders/S_ChemCon-1"
type textarea "x"
type textarea "англ-рус нужно раз в неделю (по пятницам) описываться о ходе работ"
type textarea "x"
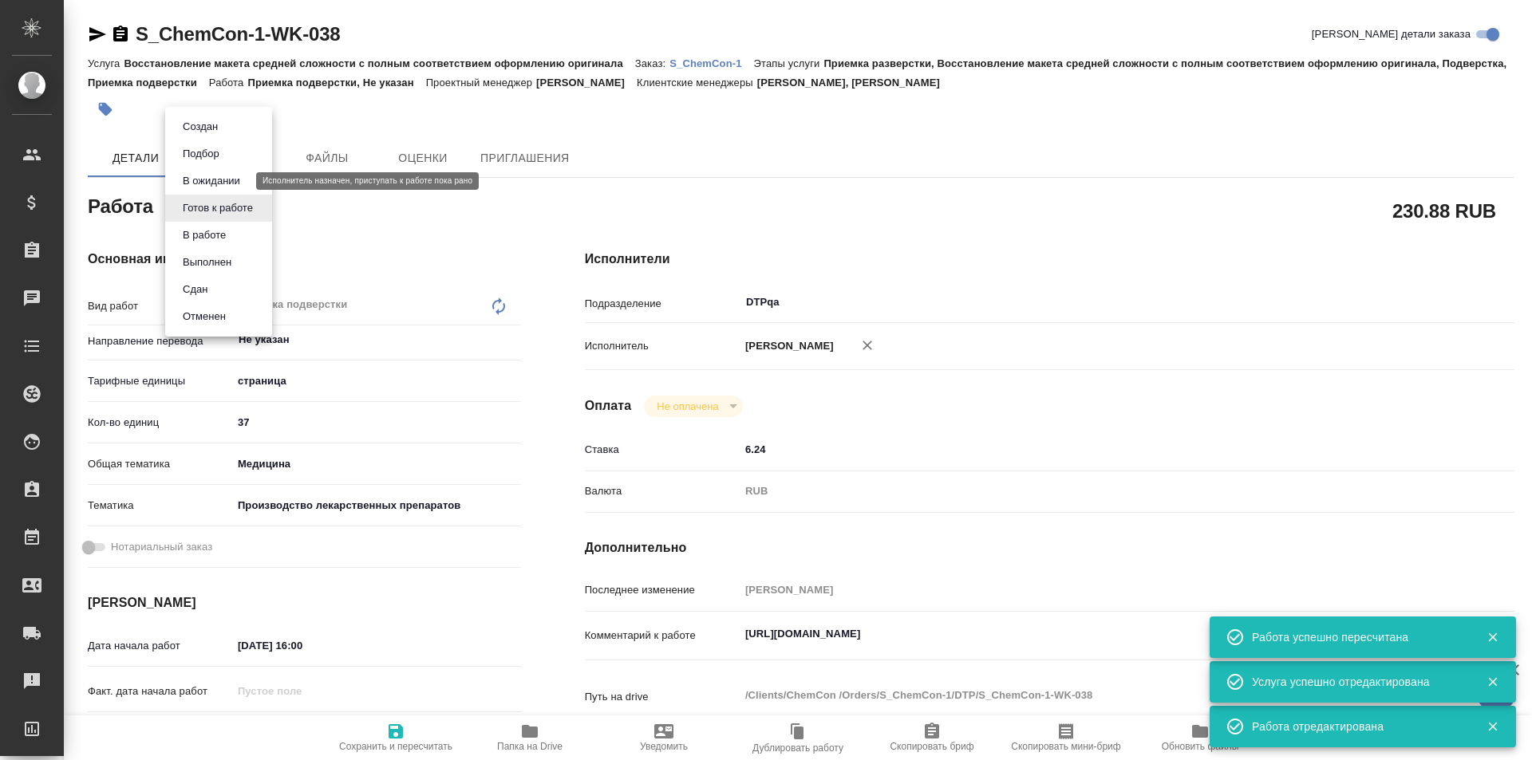
type textarea "x"
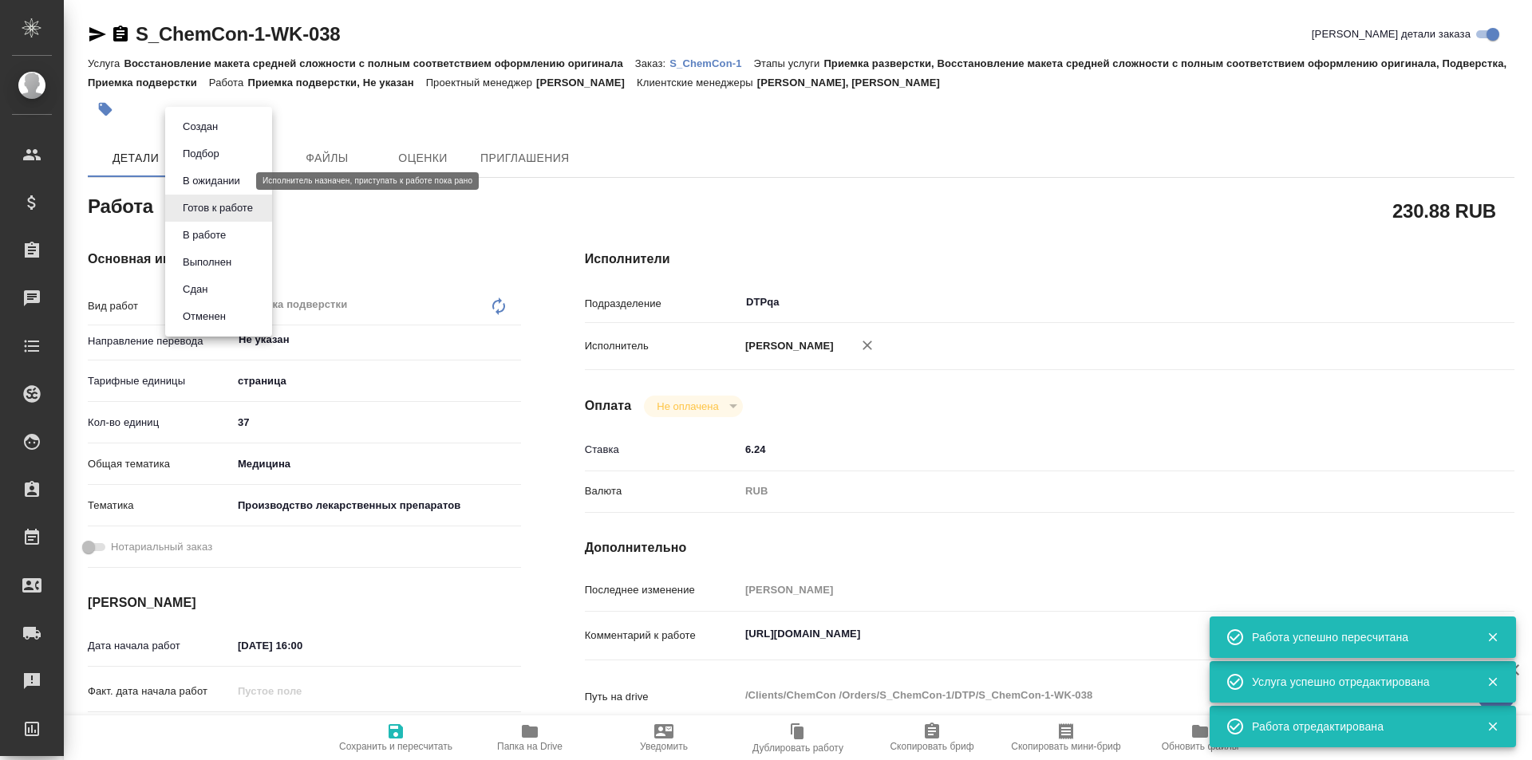
type textarea "x"
click at [232, 186] on button "В ожидании" at bounding box center [211, 181] width 67 height 18
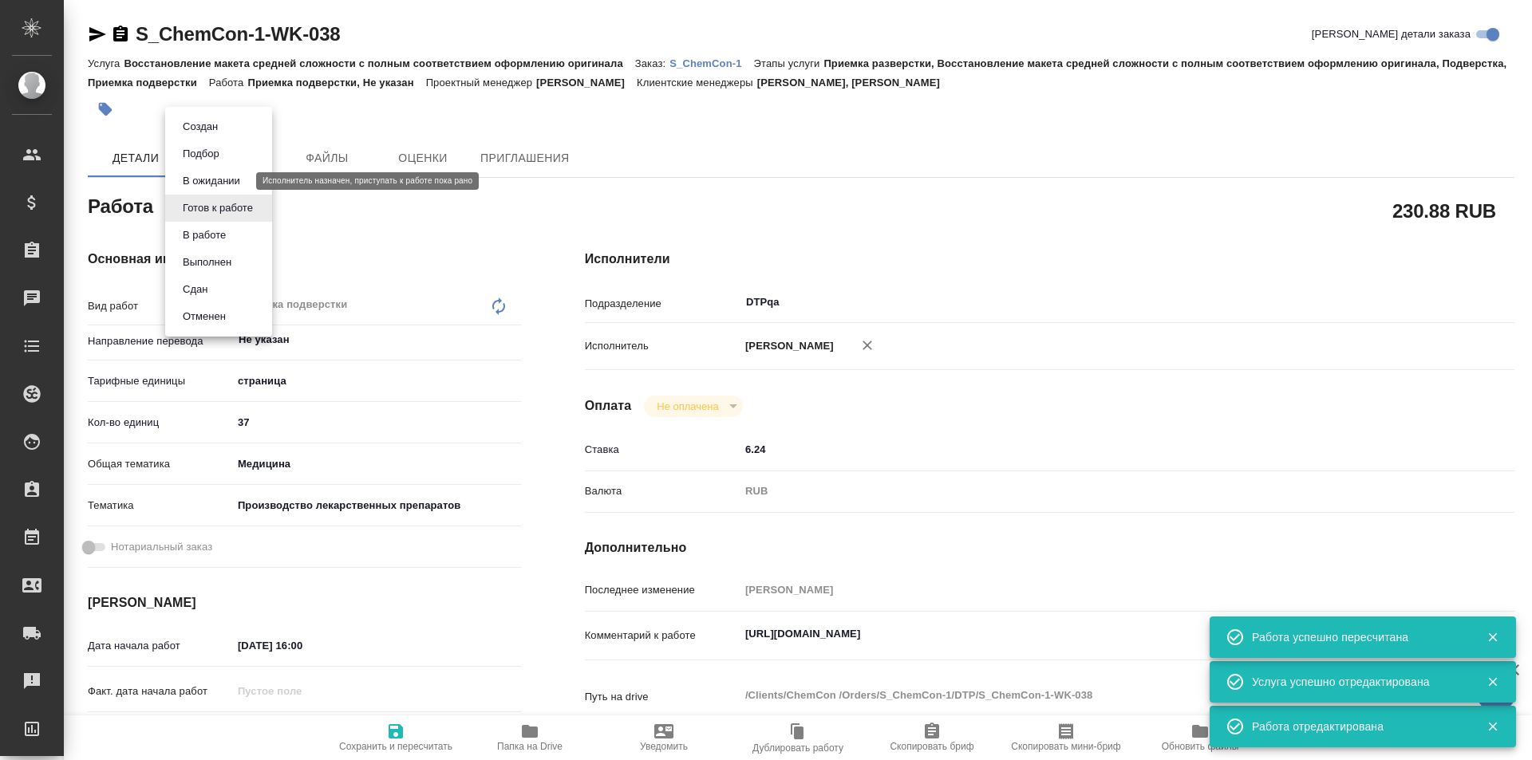
type textarea "x"
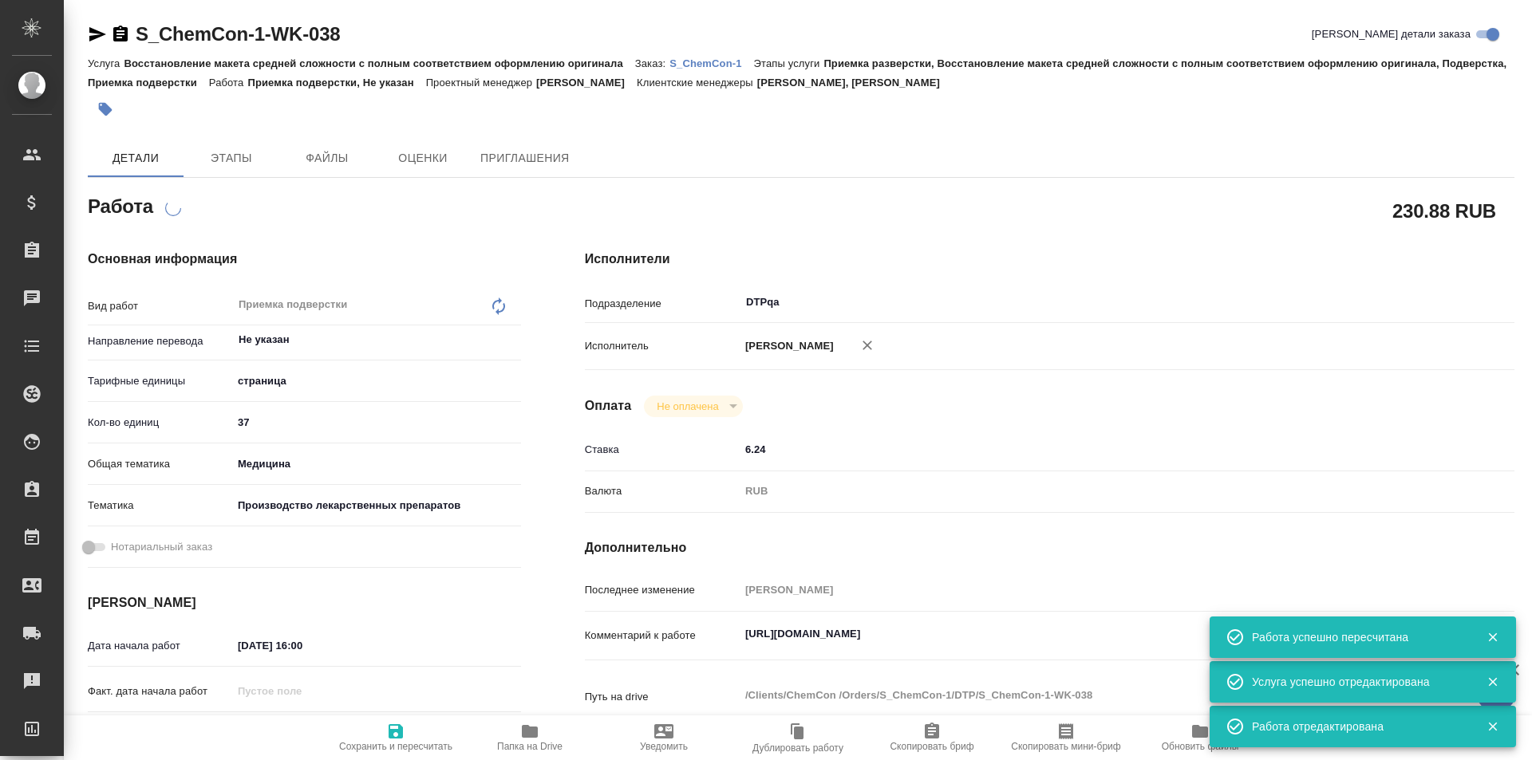
type textarea "x"
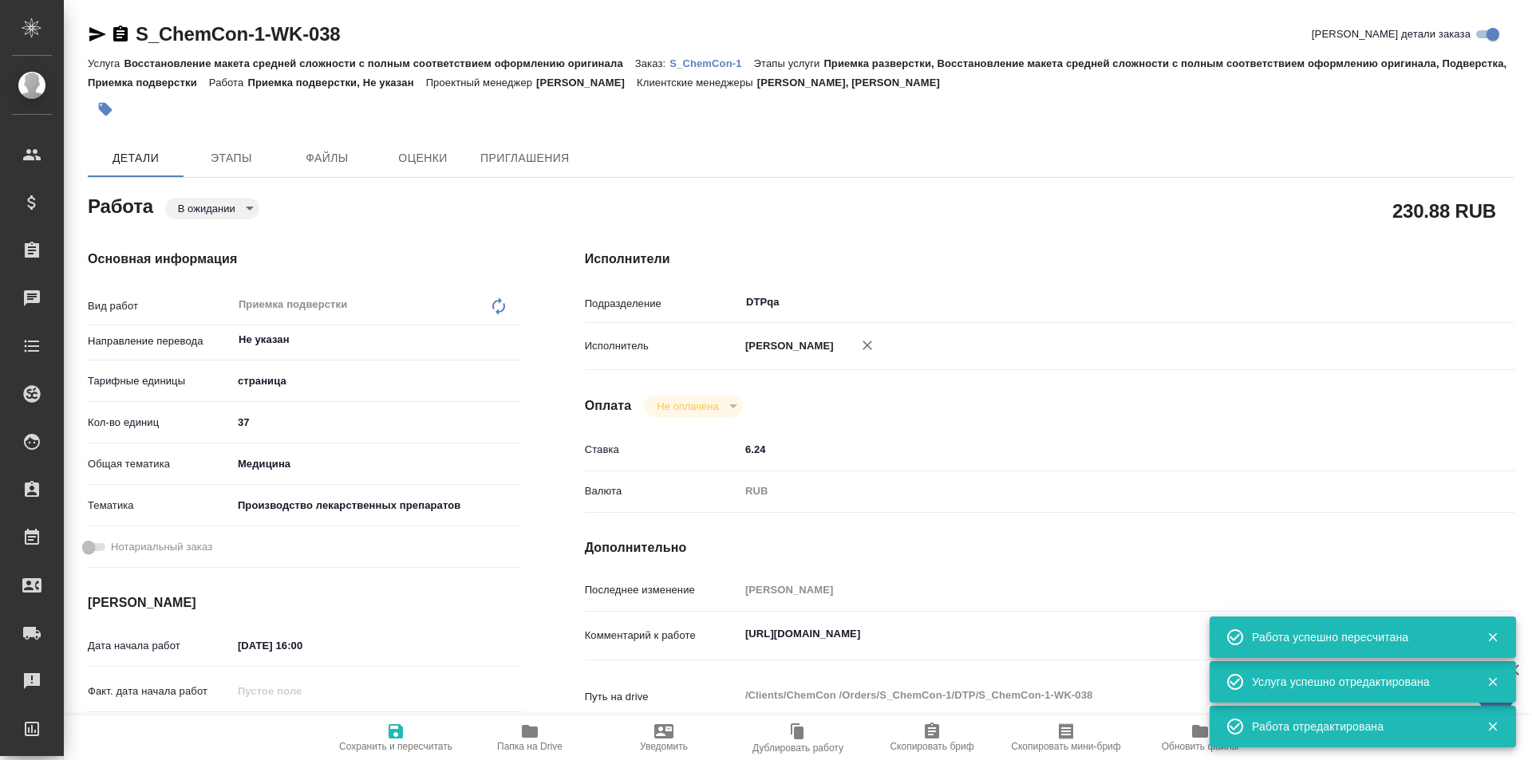
type textarea "x"
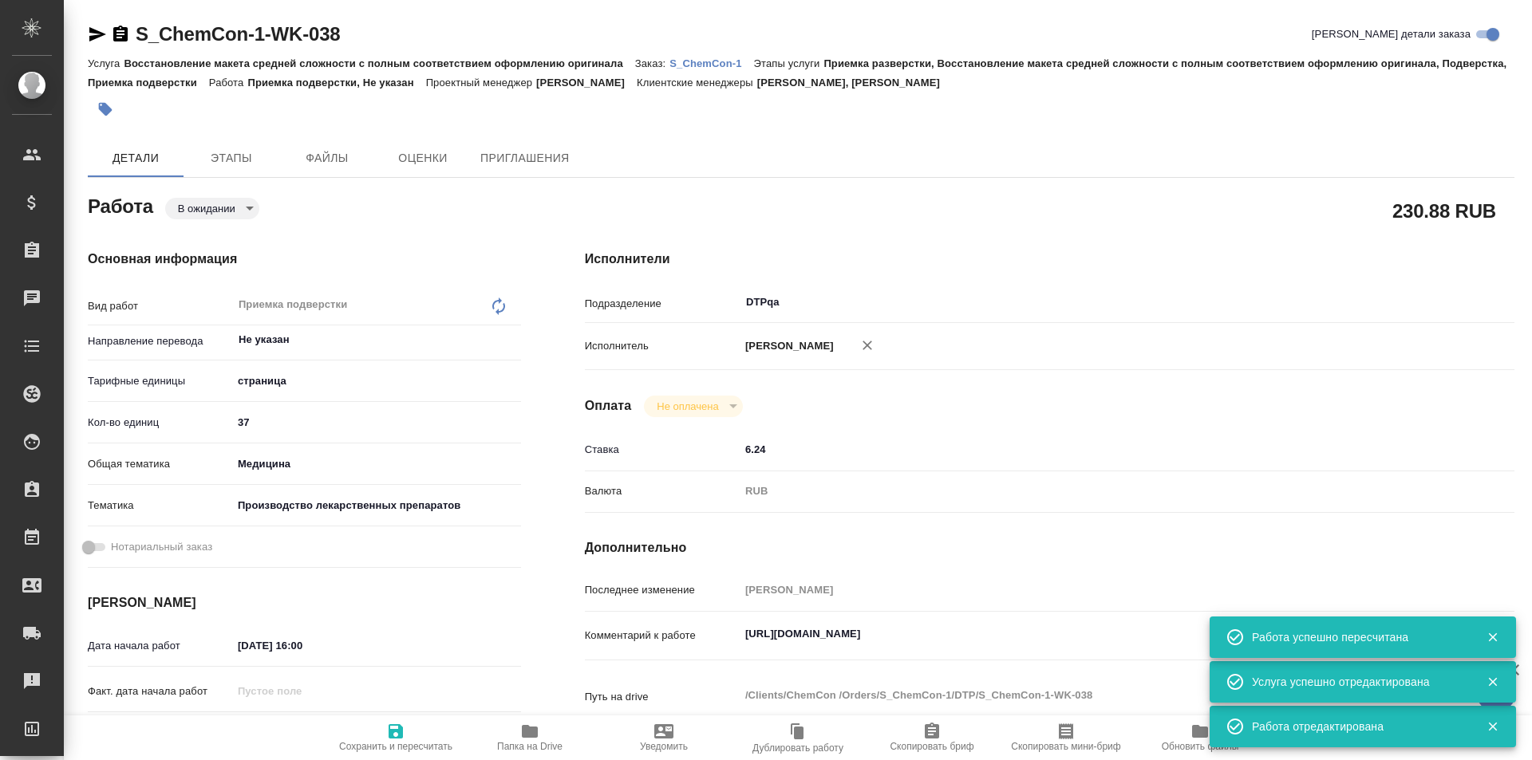
type textarea "x"
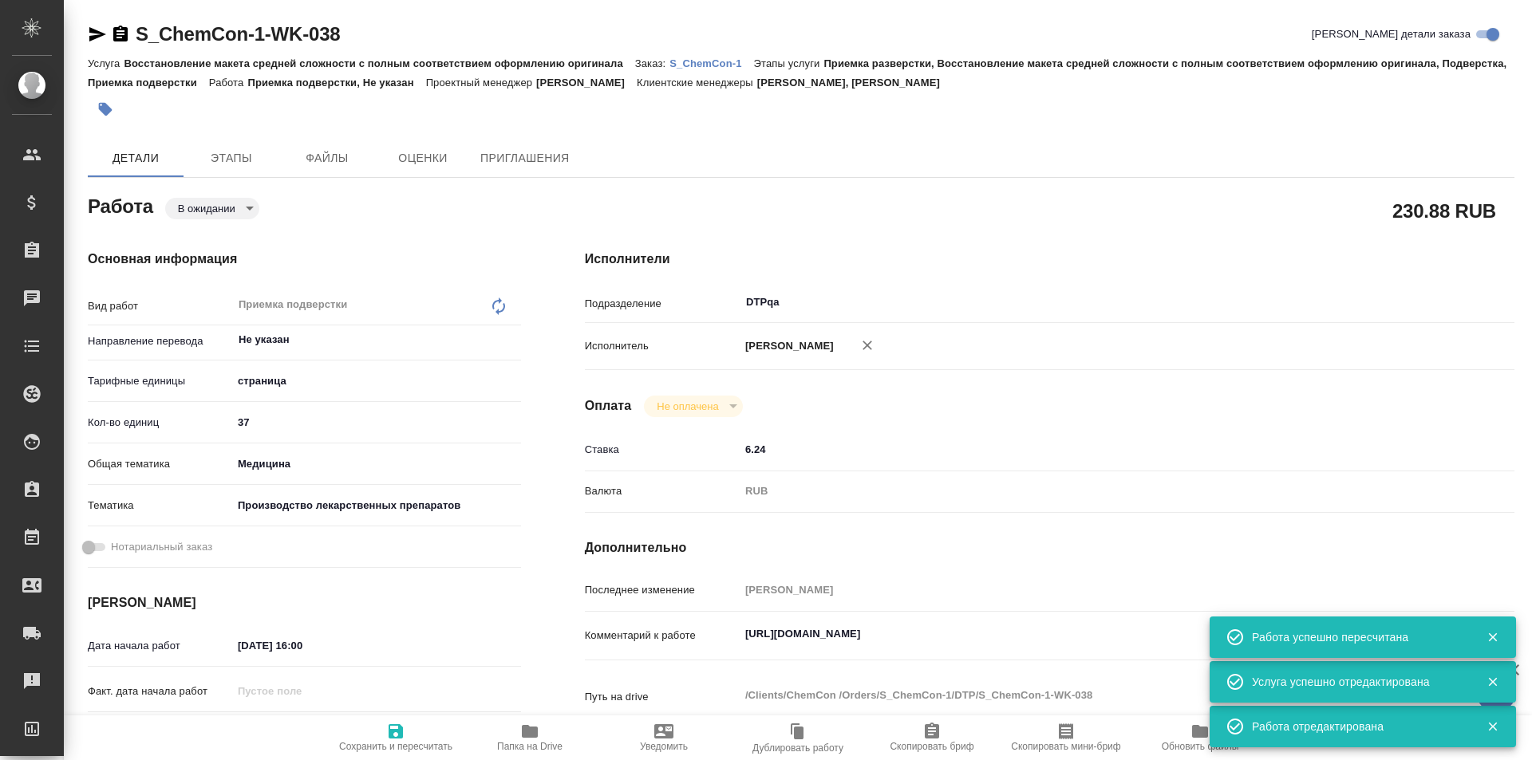
type textarea "x"
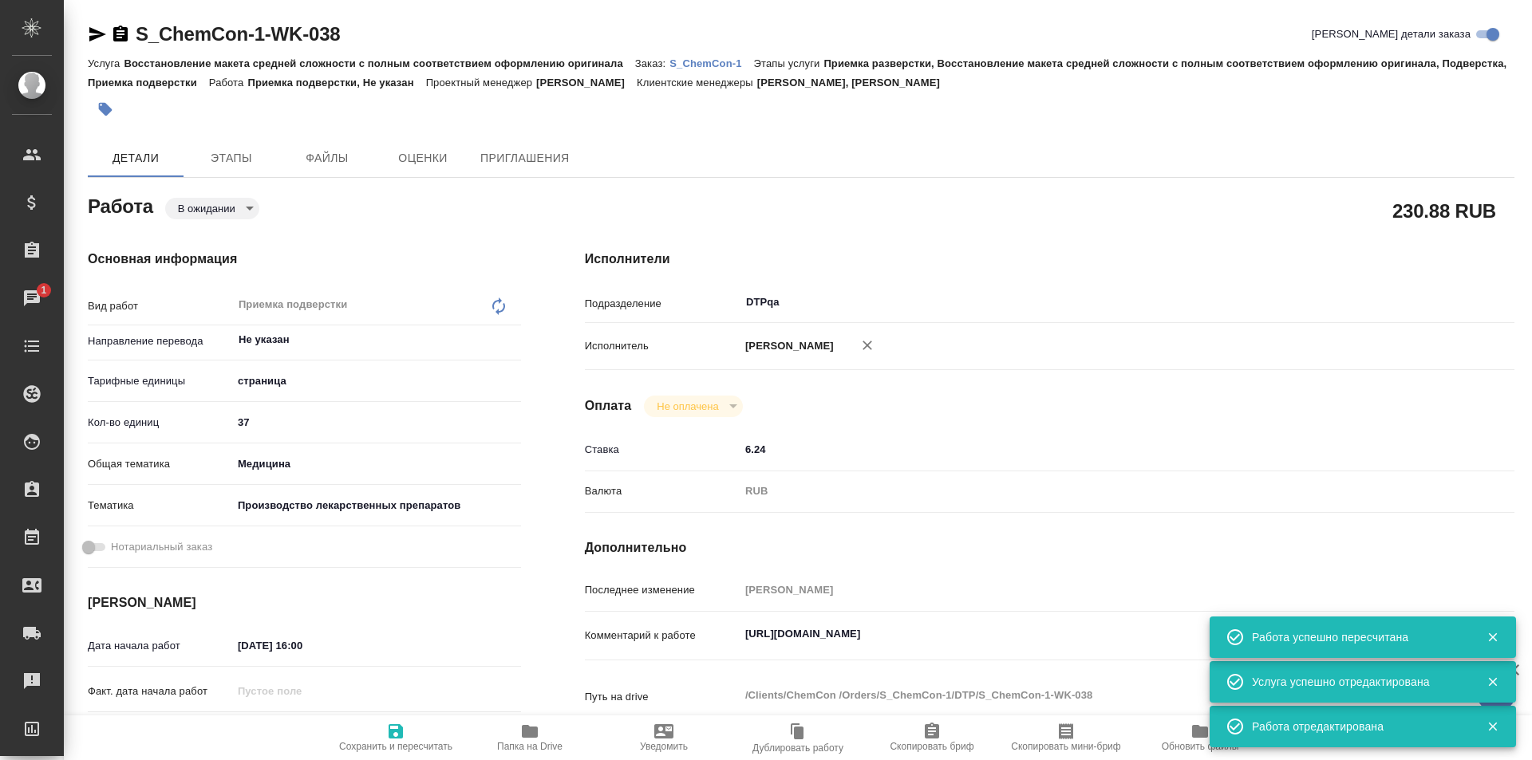
type textarea "x"
